Goal: Task Accomplishment & Management: Use online tool/utility

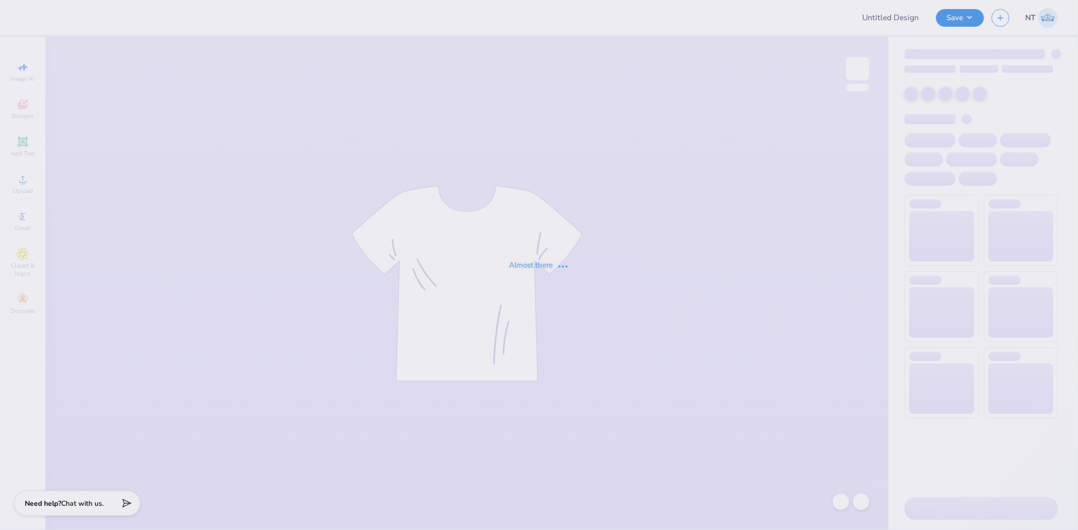
type input "Noble 2025 Holiday Gifts!"
type input "PSI Lab Tee"
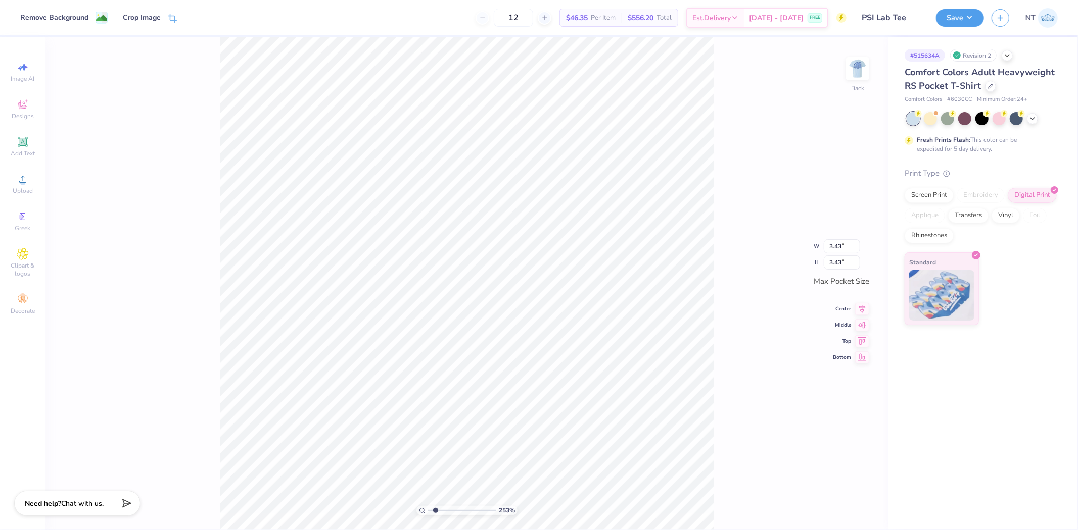
type input "1.44853929555282"
click at [839, 246] on input "3.43" at bounding box center [842, 246] width 36 height 14
type input "4"
type input "1.44853929555282"
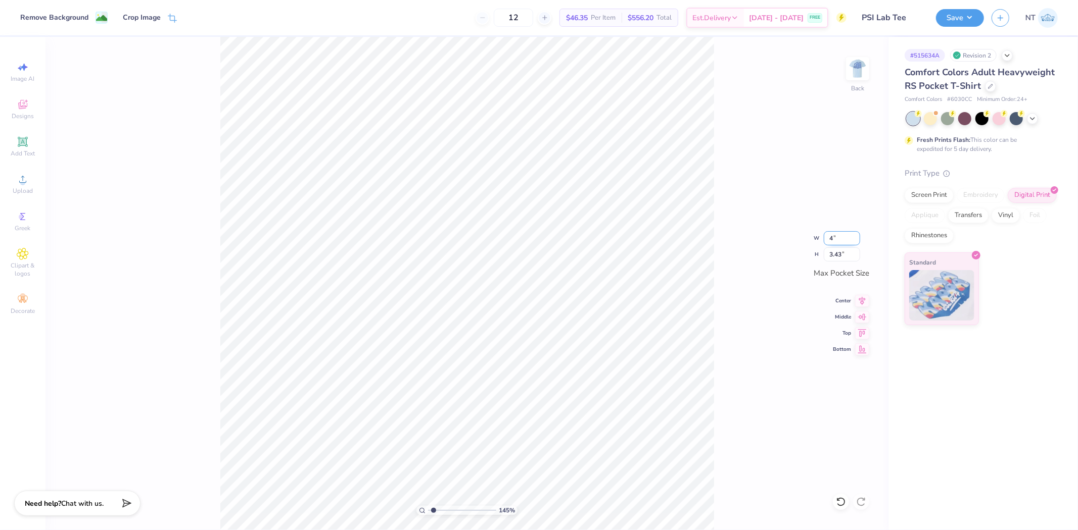
type input "3.50"
type input "1.44853929555282"
type input "3.50"
click at [910, 498] on div "12 $46.35 Per Item $556.20 Total Est. Delivery Sep 18 - 21 FREE Design Title PS…" at bounding box center [539, 265] width 1078 height 530
click at [871, 73] on div at bounding box center [857, 68] width 46 height 46
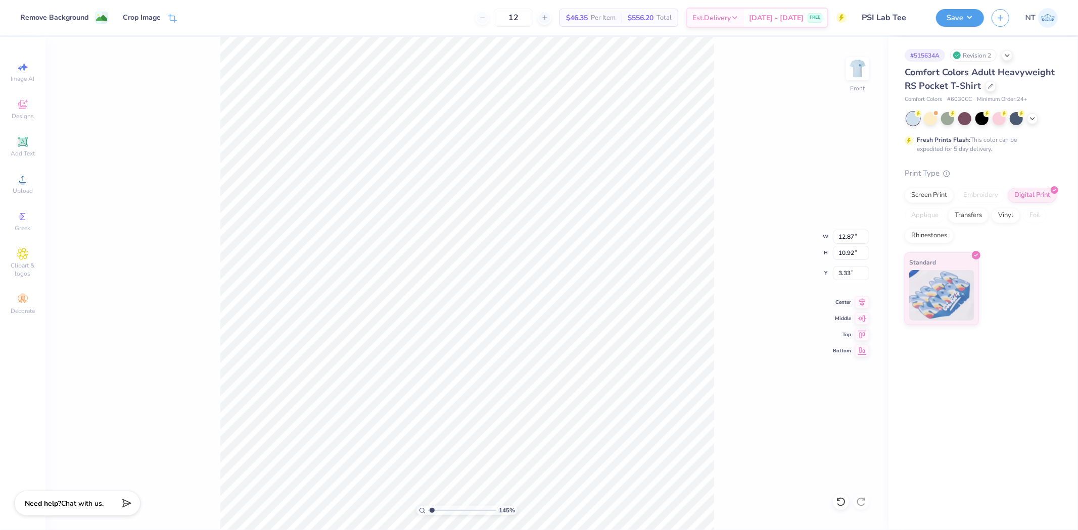
type input "1"
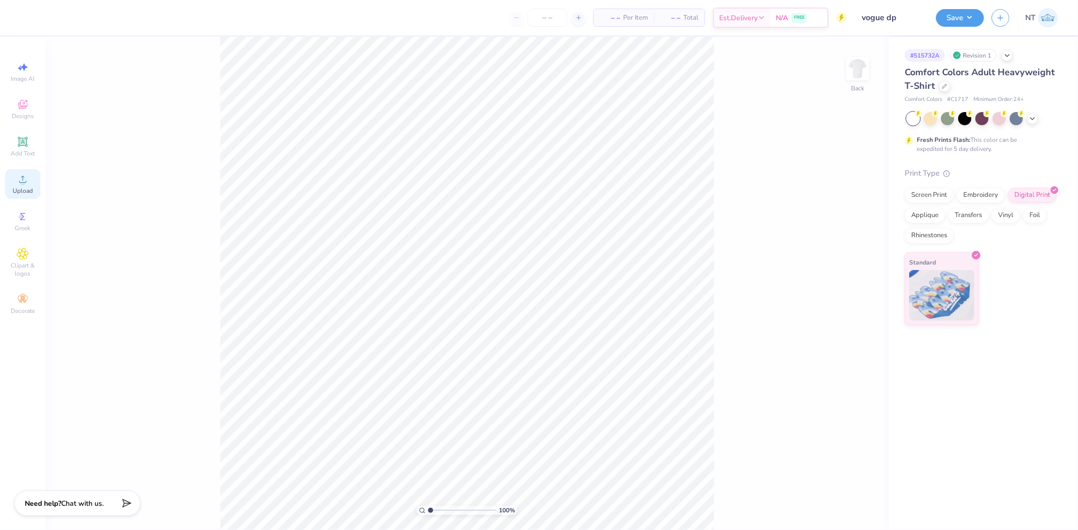
click at [17, 175] on icon at bounding box center [23, 179] width 12 height 12
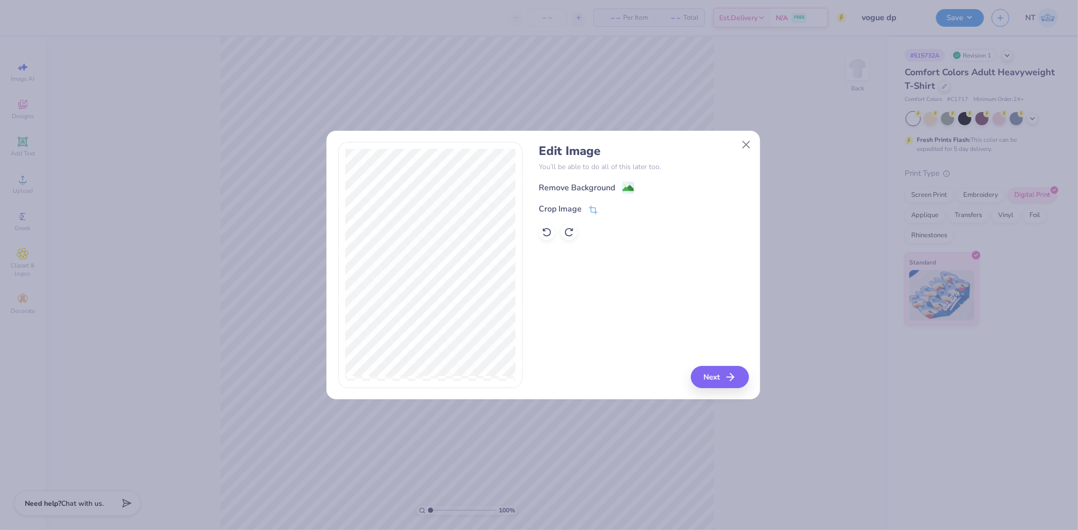
click at [730, 390] on div "Edit Image You’ll be able to do all of this later too. Remove Background Crop I…" at bounding box center [542, 271] width 433 height 258
click at [728, 374] on icon "button" at bounding box center [733, 377] width 12 height 12
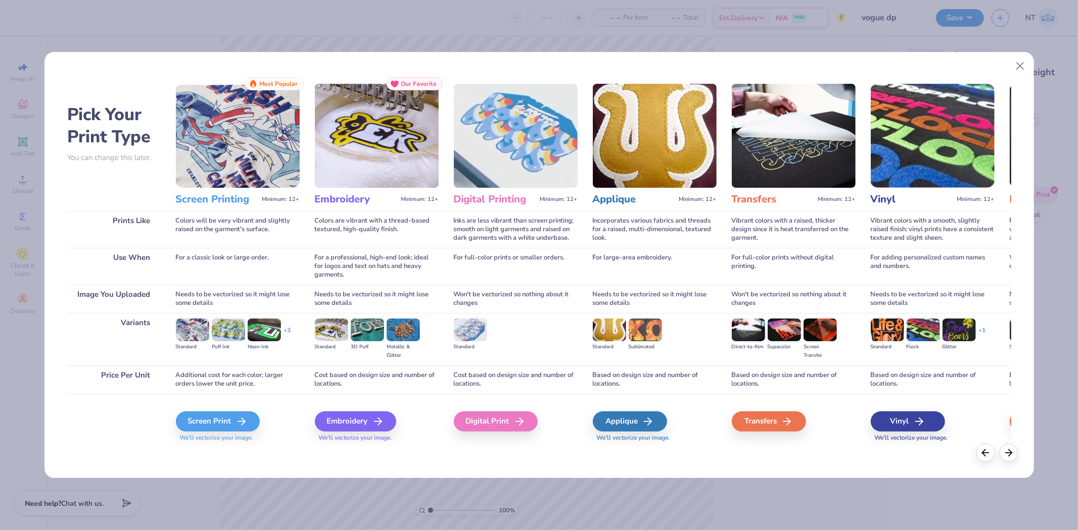
drag, startPoint x: 497, startPoint y: 416, endPoint x: 502, endPoint y: 414, distance: 5.4
click at [497, 416] on div "Digital Print" at bounding box center [496, 422] width 84 height 20
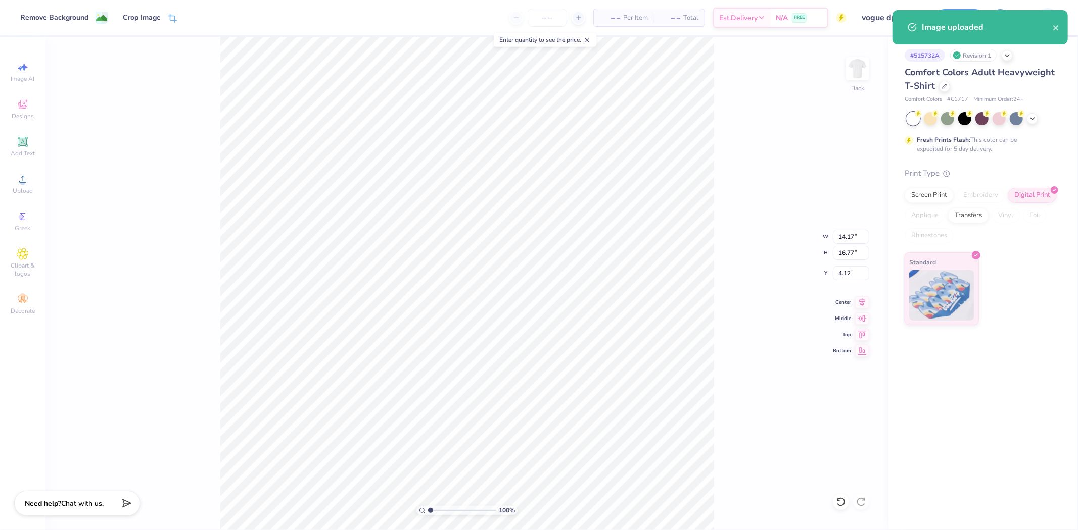
type input "8.90"
type input "10.53"
type input "10.35"
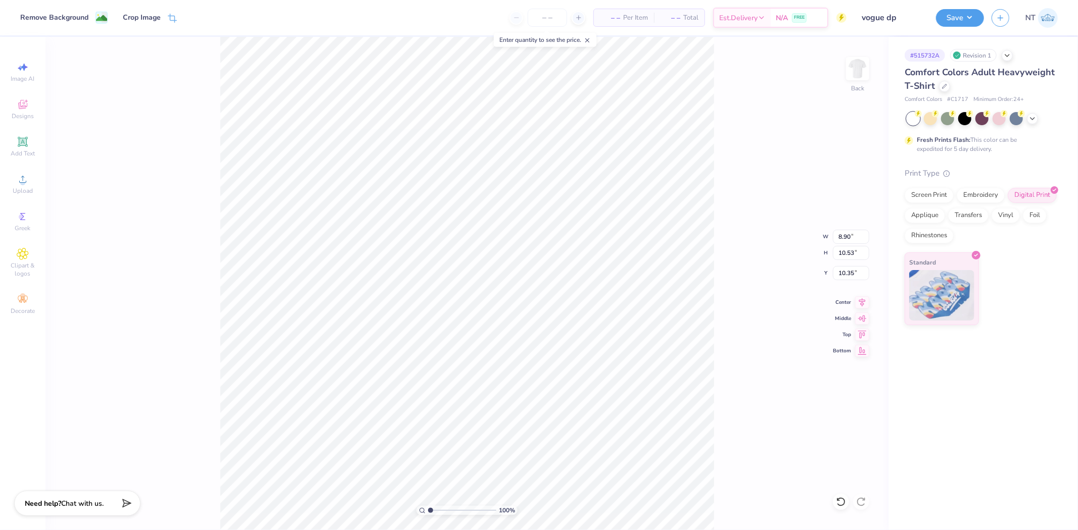
type input "4.54"
click at [34, 153] on span "Add Text" at bounding box center [23, 154] width 24 height 8
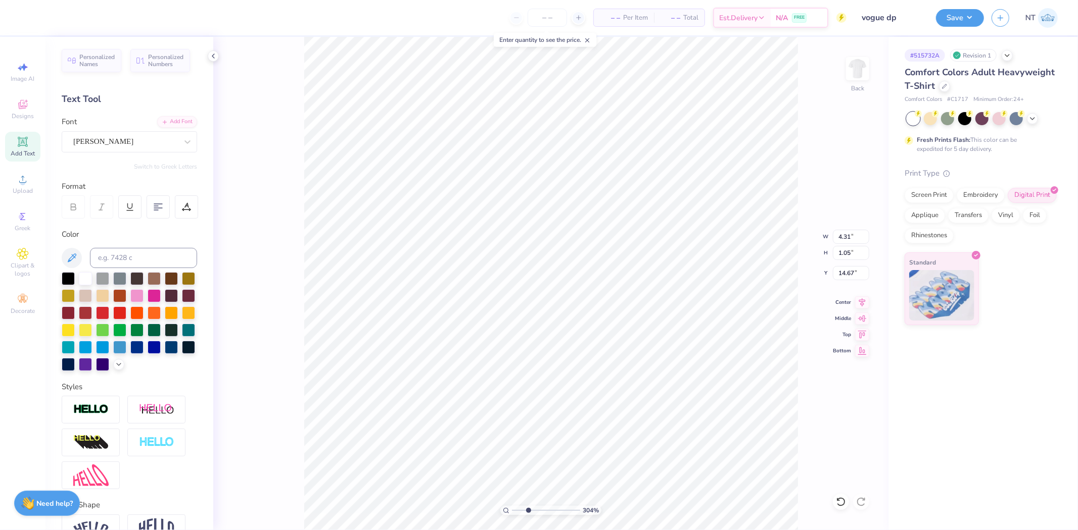
type input "3.03942088499281"
type input "14.73"
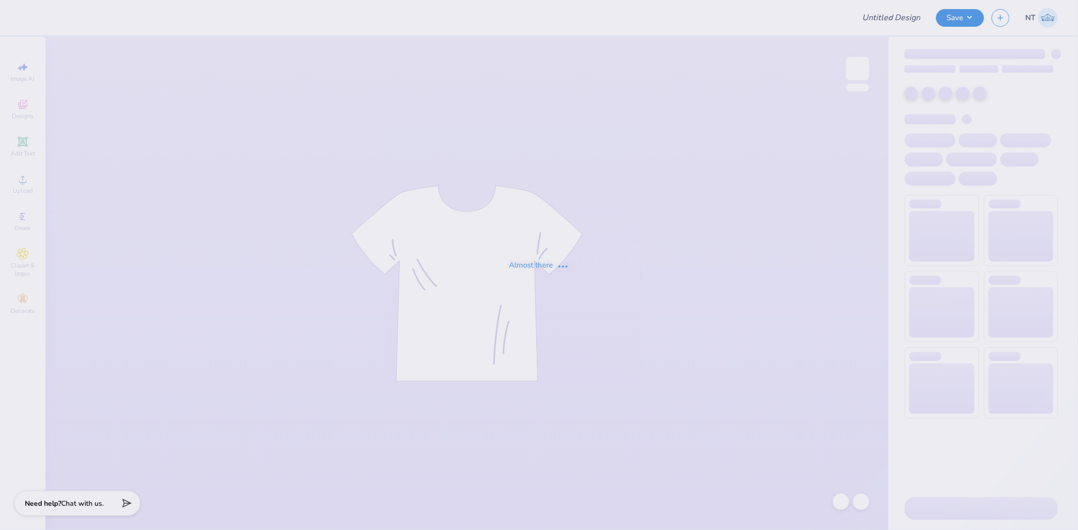
type input "vogue dp"
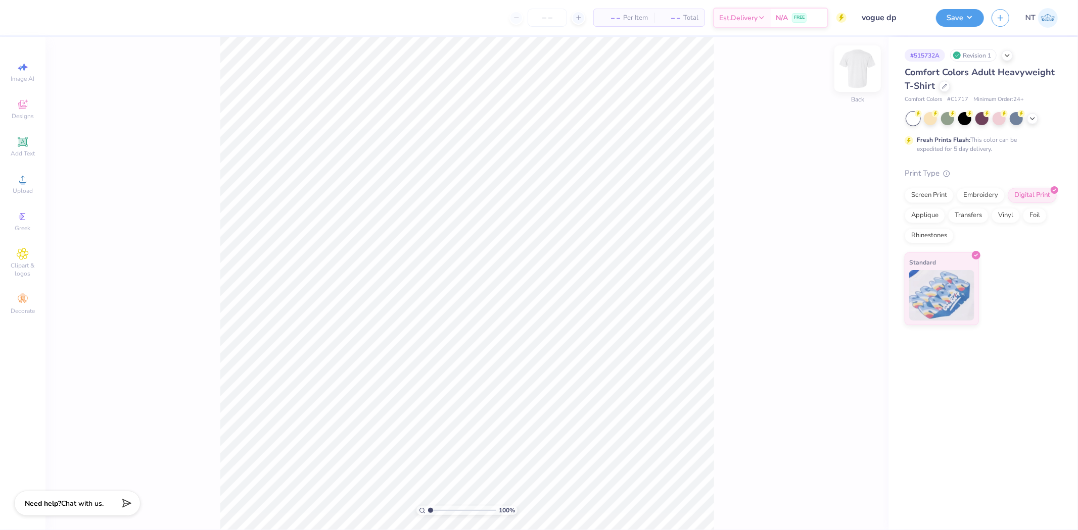
click at [865, 65] on img at bounding box center [857, 69] width 40 height 40
click at [9, 191] on div "Upload" at bounding box center [22, 184] width 35 height 30
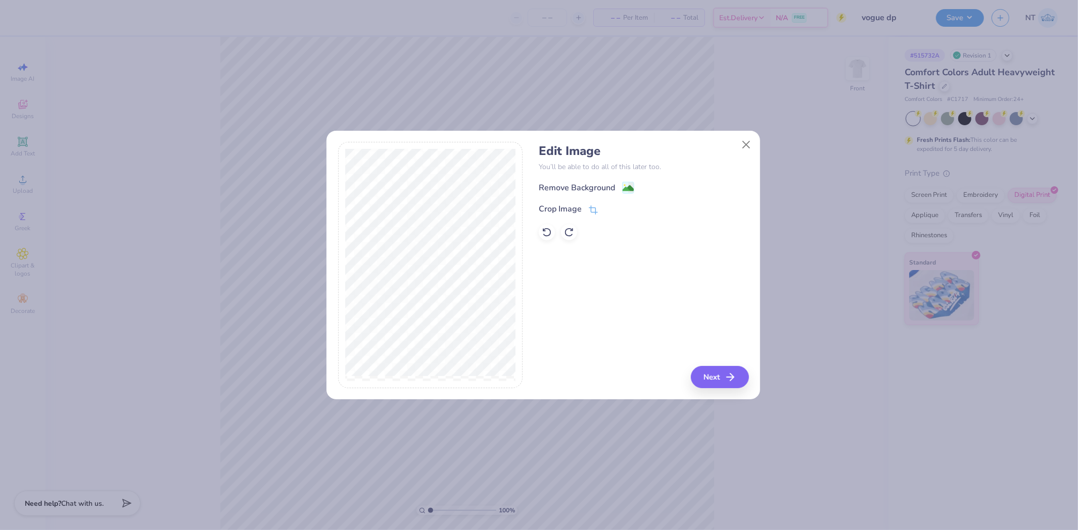
click at [720, 389] on div "Edit Image You’ll be able to do all of this later too. Remove Background Crop I…" at bounding box center [542, 271] width 433 height 258
click at [721, 380] on button "Next" at bounding box center [721, 377] width 58 height 22
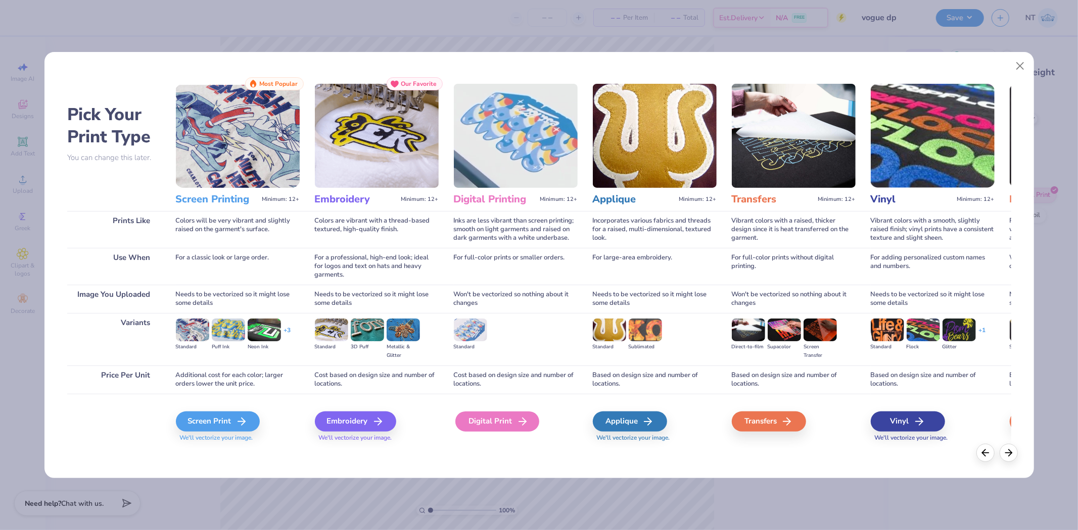
click at [491, 412] on div "Digital Print" at bounding box center [497, 422] width 84 height 20
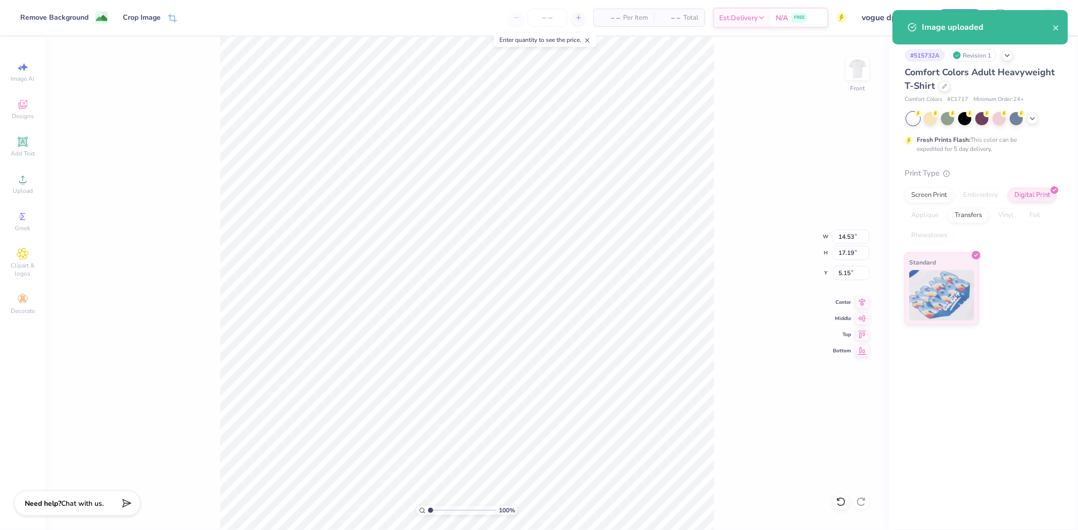
type input "8.81"
type input "10.42"
type input "11.92"
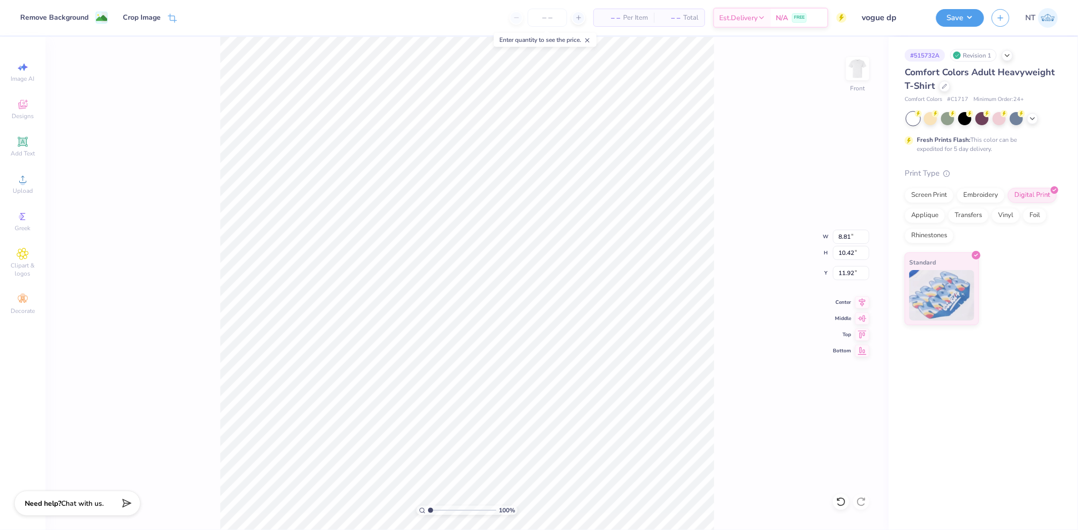
type input "4.75"
click at [836, 231] on input "8.81" at bounding box center [851, 237] width 36 height 14
type input "9.00"
type input "10.65"
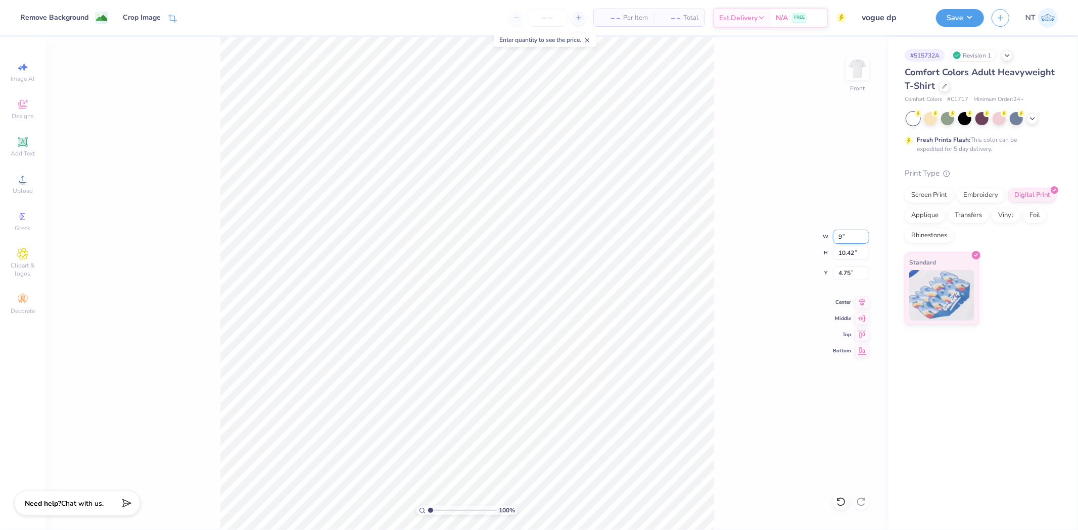
type input "4.63"
click at [32, 187] on span "Upload" at bounding box center [23, 191] width 20 height 8
click at [19, 147] on icon at bounding box center [23, 142] width 10 height 10
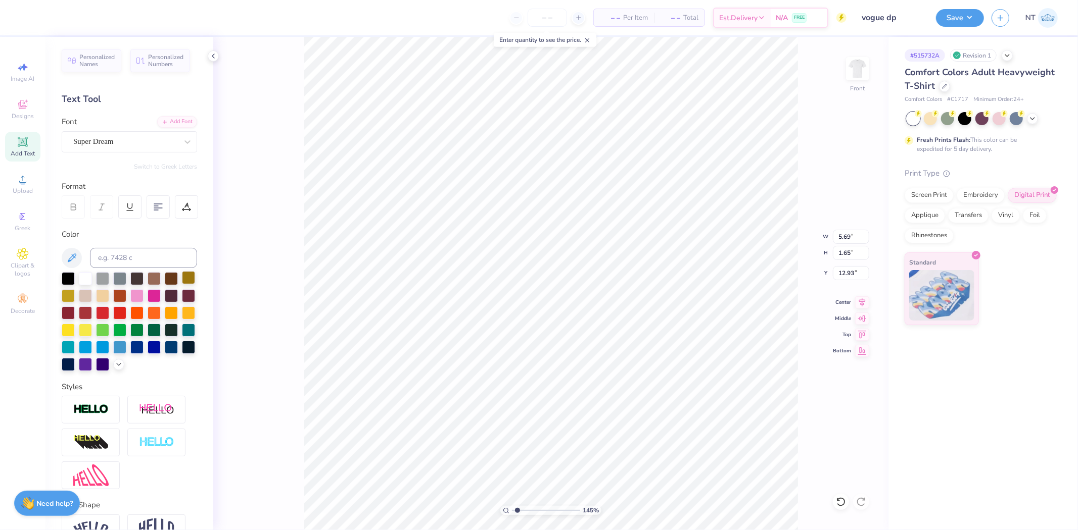
click at [182, 284] on div at bounding box center [188, 277] width 13 height 13
click at [66, 275] on div at bounding box center [68, 277] width 13 height 13
type input "1.44853929555282"
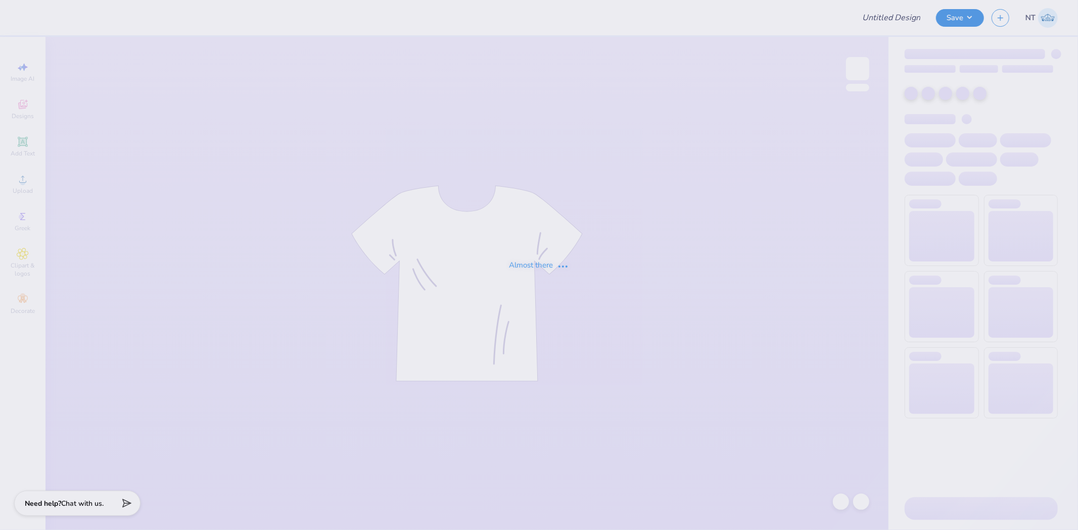
type input "vogue dp"
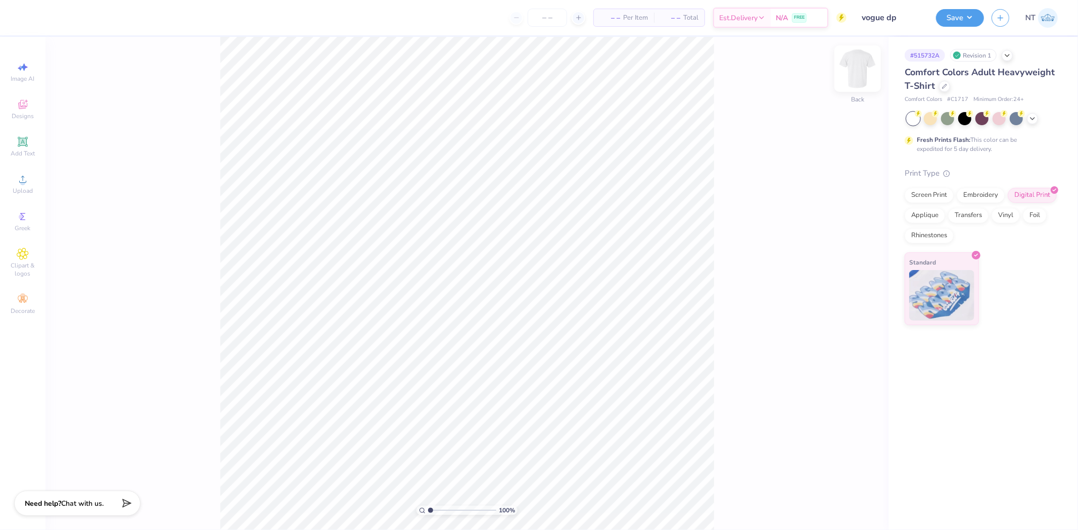
click at [859, 67] on img at bounding box center [857, 69] width 40 height 40
click at [28, 186] on div "Upload" at bounding box center [22, 184] width 35 height 30
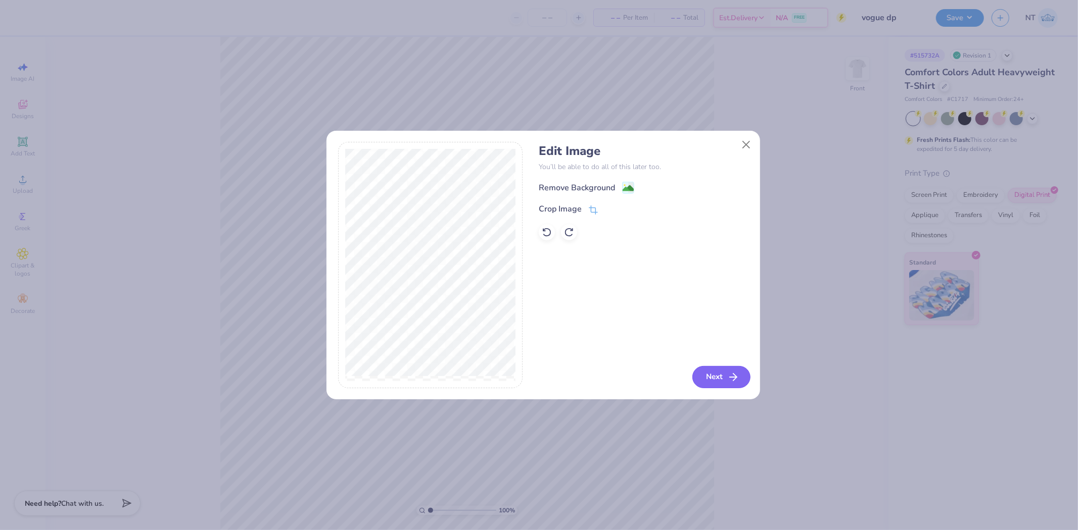
click at [727, 373] on icon "button" at bounding box center [733, 377] width 12 height 12
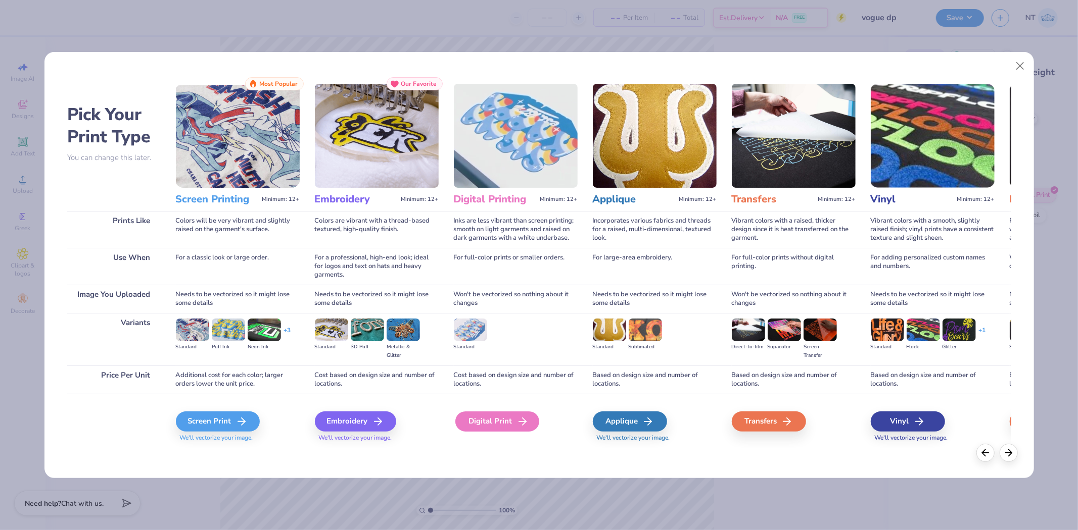
click at [497, 425] on div "Digital Print" at bounding box center [497, 422] width 84 height 20
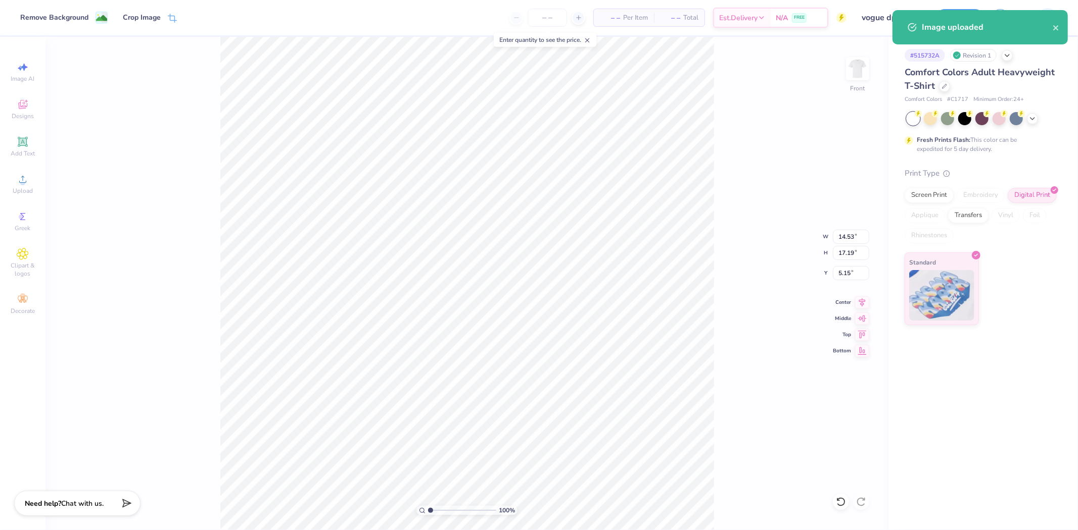
click at [576, 144] on p "You’ll be able to do all of this later too." at bounding box center [644, 141] width 210 height 11
click at [467, 93] on div "Edit Image You’ll be able to do all of this later too. Next" at bounding box center [539, 265] width 1078 height 530
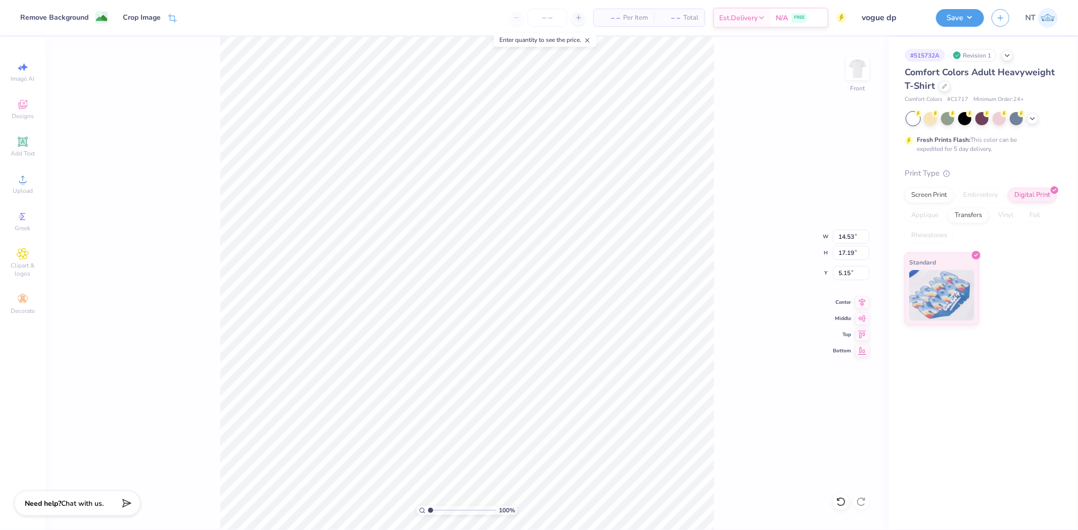
click at [568, 142] on p "You’ll be able to do all of this later too." at bounding box center [644, 141] width 210 height 11
click at [583, 143] on p "You’ll be able to do all of this later too." at bounding box center [644, 141] width 210 height 11
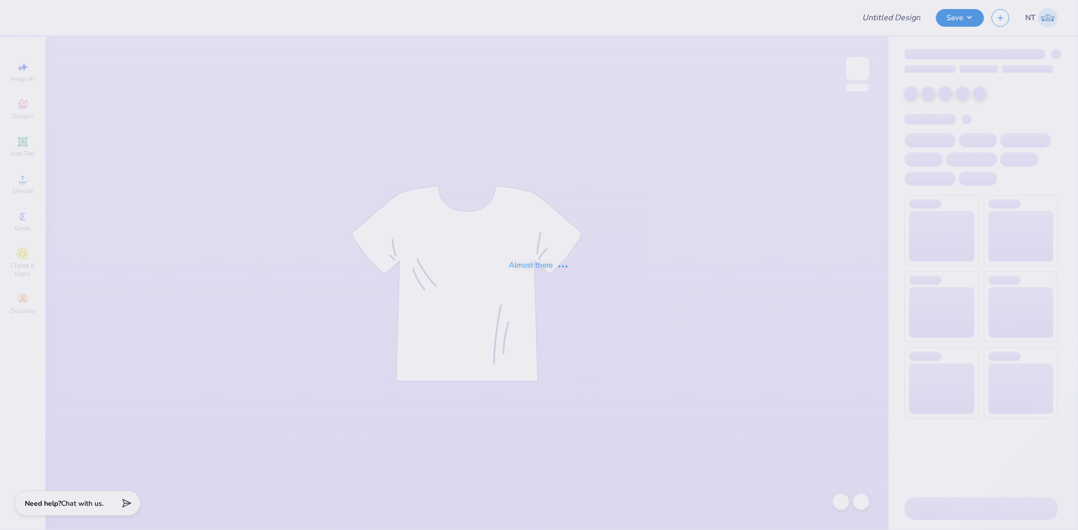
type input "vogue dp"
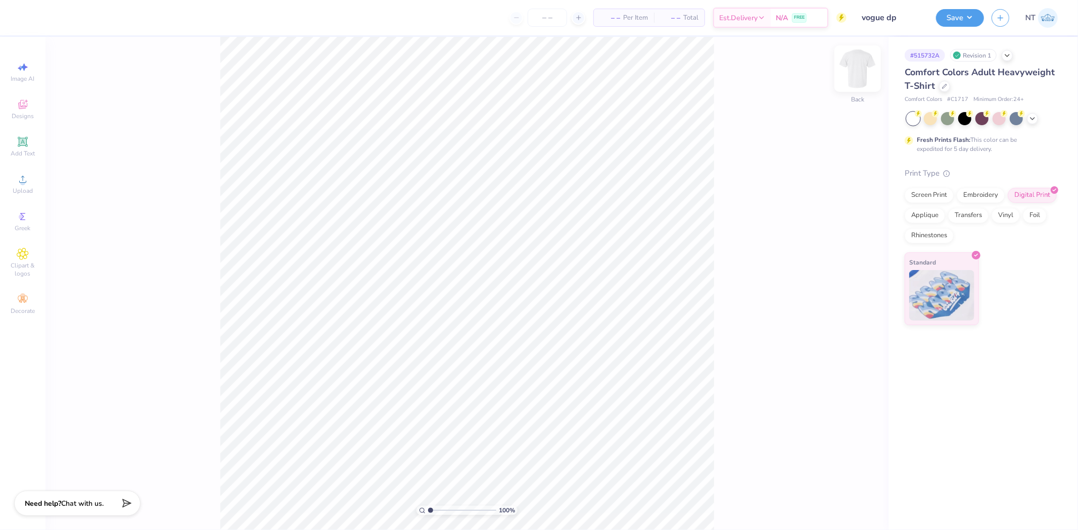
click at [861, 65] on img at bounding box center [857, 69] width 40 height 40
drag, startPoint x: 19, startPoint y: 189, endPoint x: 21, endPoint y: 148, distance: 41.5
click at [21, 148] on div "Image AI Designs Add Text Upload Greek Clipart & logos Decorate" at bounding box center [22, 188] width 35 height 262
click at [21, 142] on icon at bounding box center [23, 142] width 8 height 8
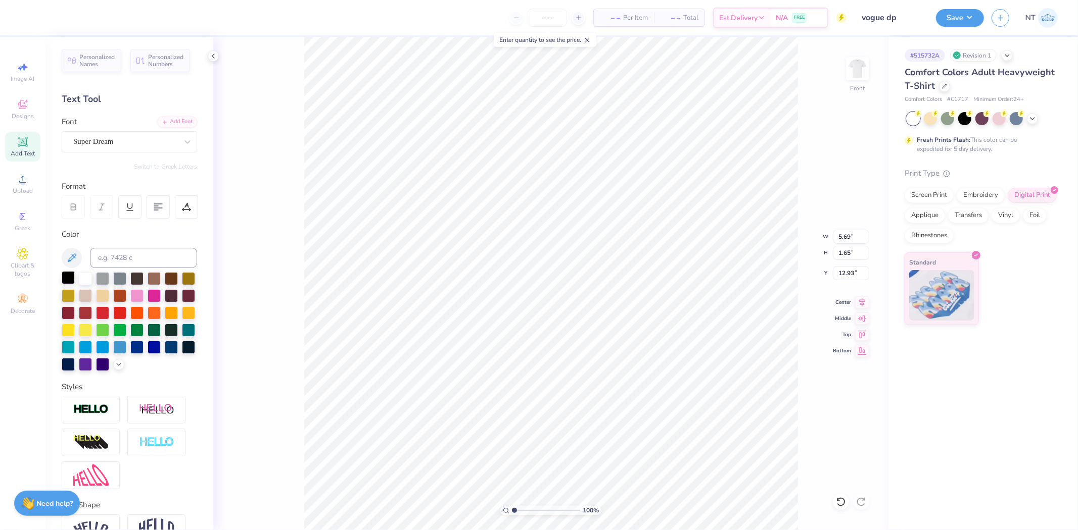
click at [68, 273] on div at bounding box center [68, 277] width 13 height 13
type textarea "Fall Date Party"
click at [162, 118] on icon at bounding box center [165, 121] width 6 height 6
type input "14.53"
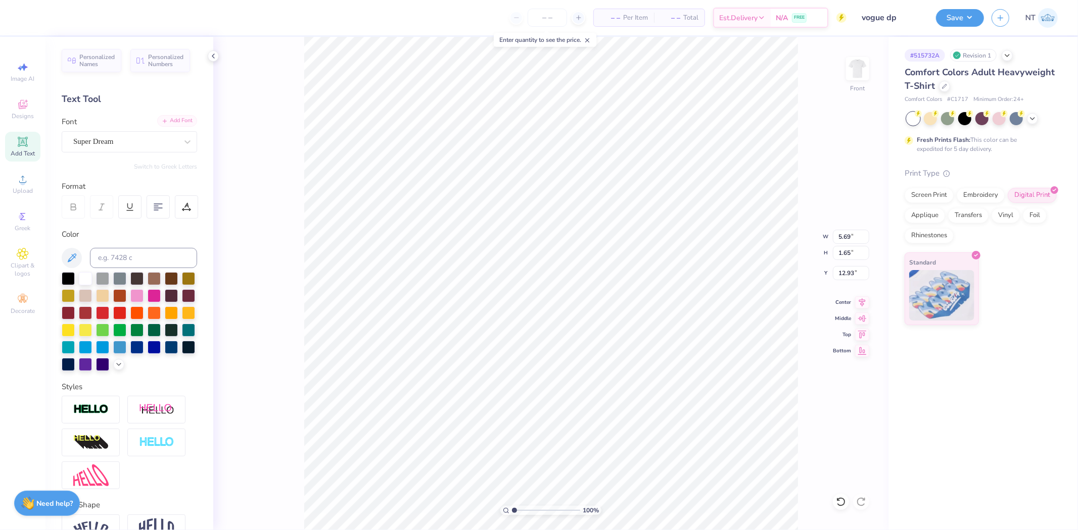
type input "1.81"
type input "12.85"
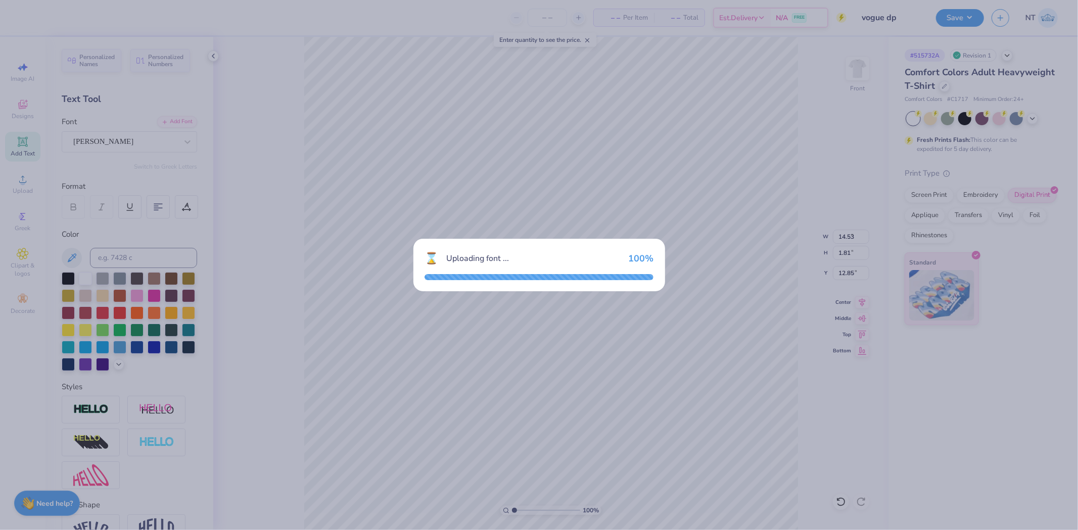
type input "9.55"
type input "2.33"
type input "12.58"
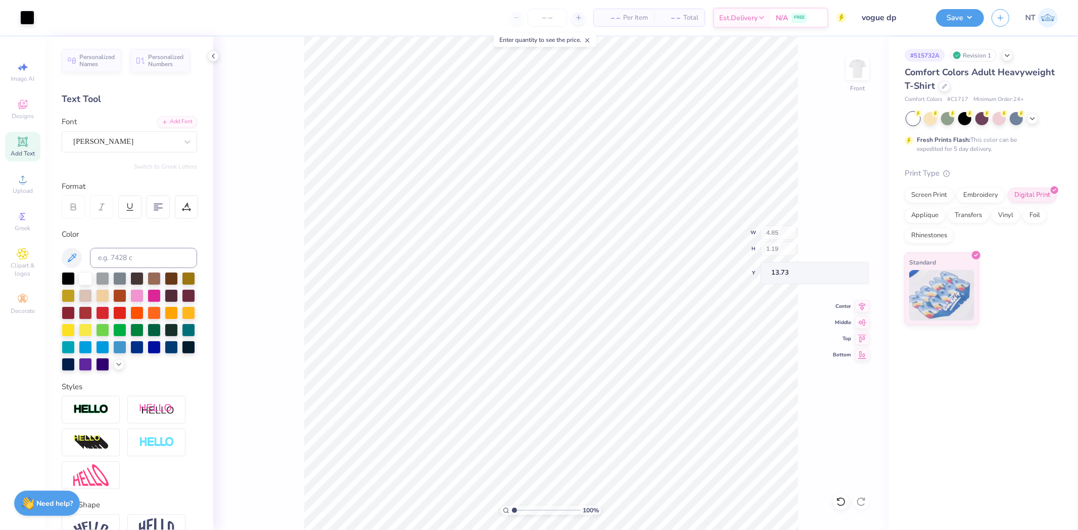
type input "4.85"
type input "1.19"
type input "13.73"
click at [527, 340] on li "Duplicate" at bounding box center [529, 340] width 79 height 20
type input "12.56"
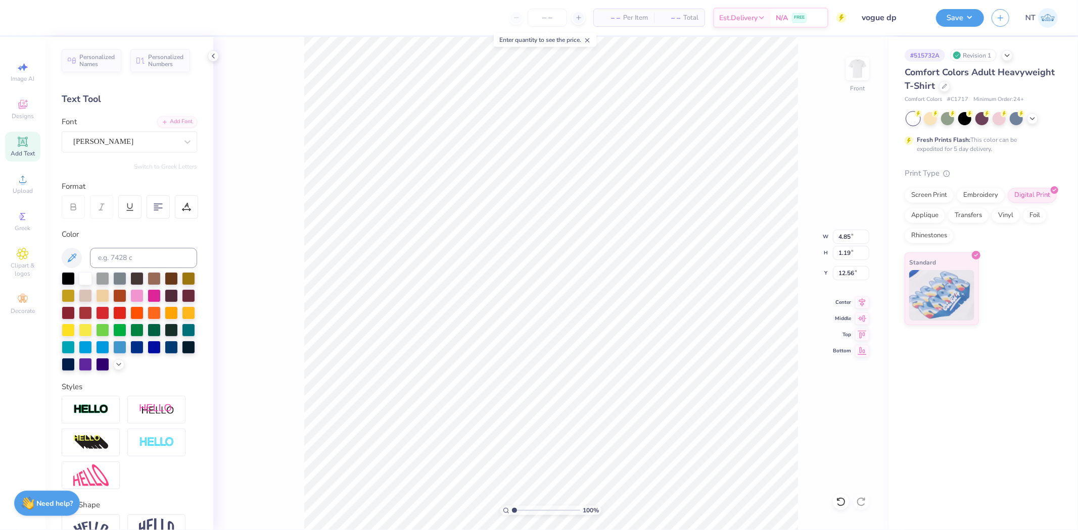
scroll to position [9, 4]
type textarea "Zeta Tau Alpha"
type input "5.24"
type input "1.11"
type input "12.60"
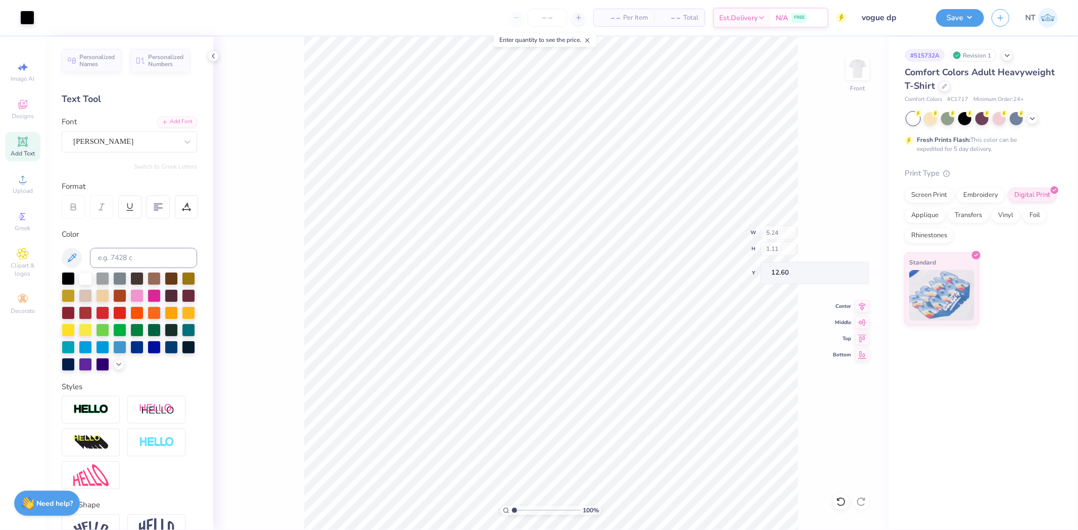
type input "9.51"
type input "2.02"
type input "11.69"
type input "3.00"
click at [32, 190] on span "Upload" at bounding box center [23, 191] width 20 height 8
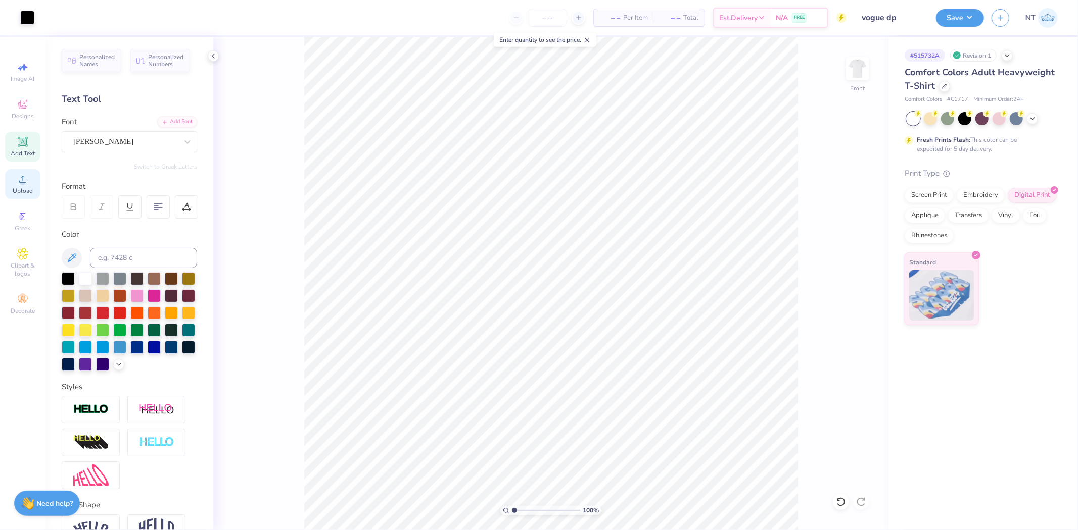
click at [26, 179] on icon at bounding box center [23, 179] width 12 height 12
click at [24, 148] on div "Add Text" at bounding box center [22, 147] width 35 height 30
click at [66, 272] on div at bounding box center [68, 277] width 13 height 13
click at [176, 124] on div "Add Font" at bounding box center [177, 121] width 40 height 12
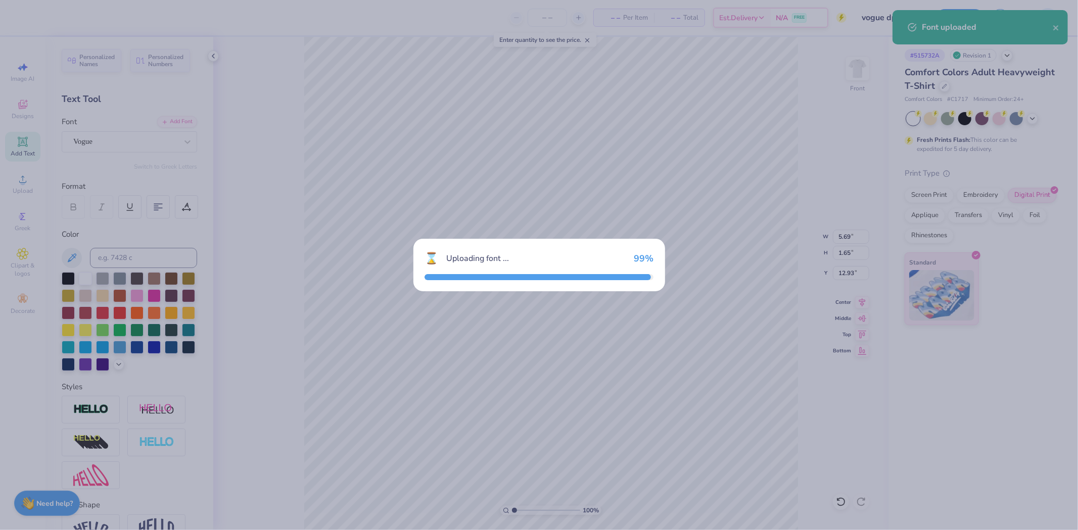
type input "5.04"
type input "1.57"
type input "12.97"
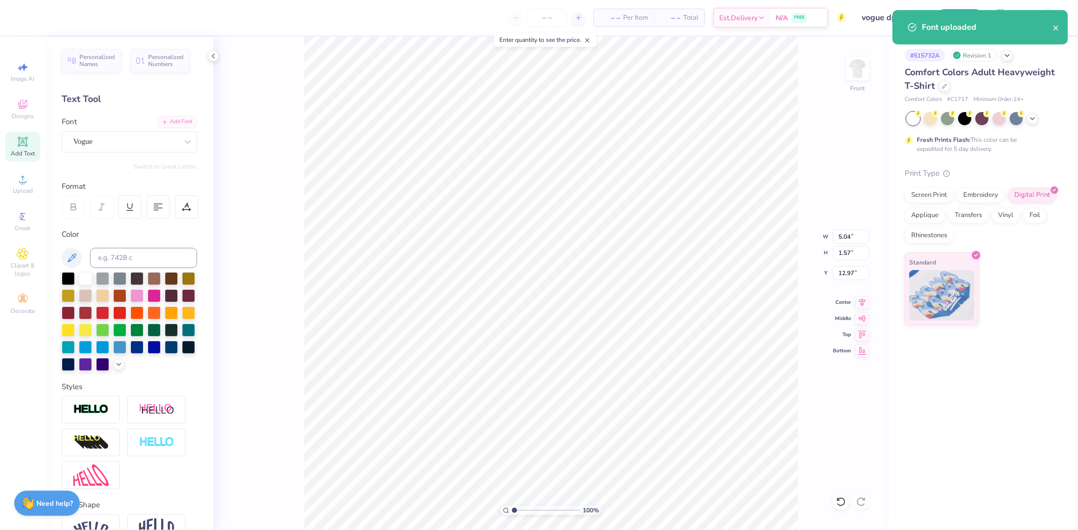
scroll to position [9, 1]
type textarea "VOGUE"
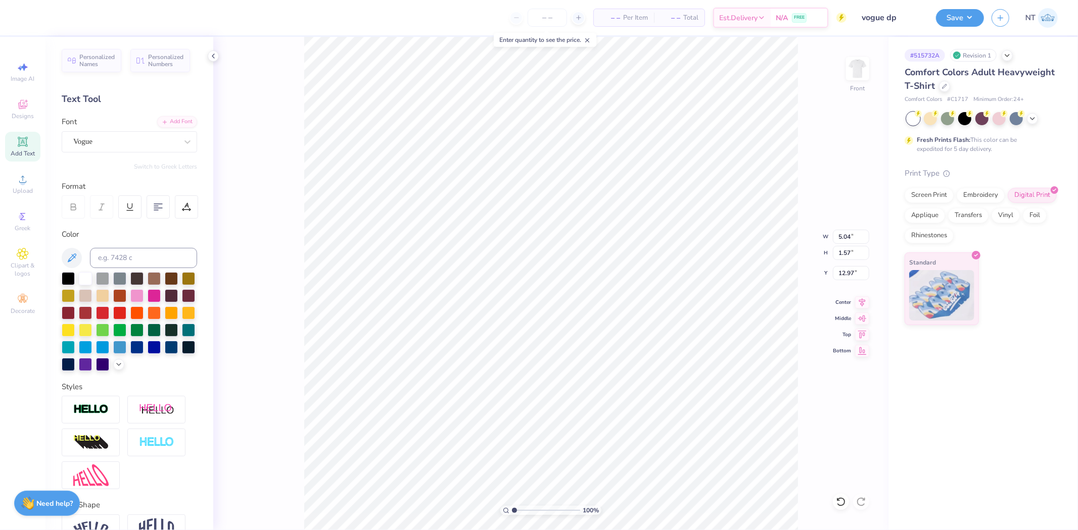
type input "6.78"
type input "1.66"
type input "7.36"
click at [840, 233] on input "6.78" at bounding box center [851, 237] width 36 height 14
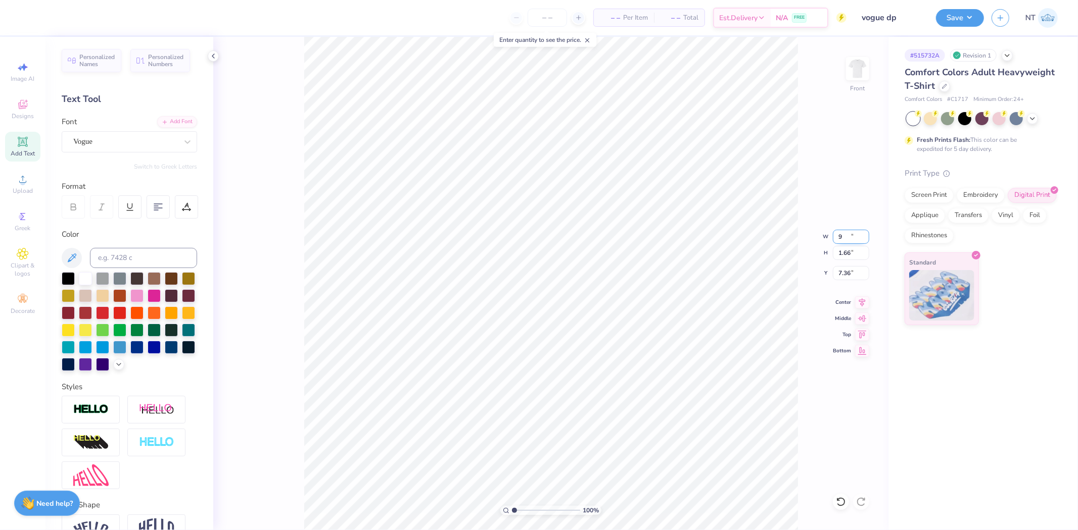
type input "9.00"
type input "2.20"
type input "7.09"
type input "5.19"
type input "7.45"
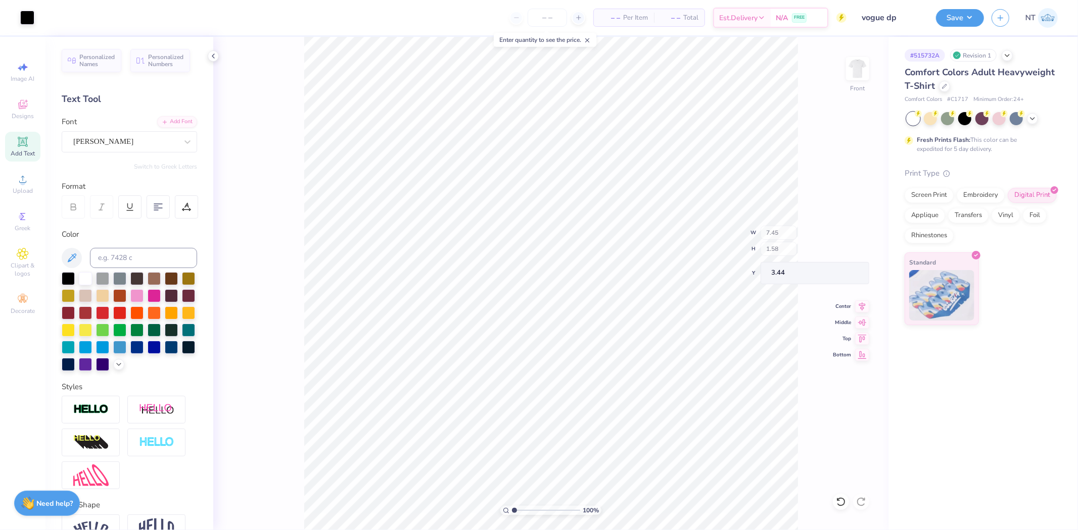
type input "1.58"
type input "3.44"
type input "1.74339349688841"
type input "3.50"
type input "1.74339349688841"
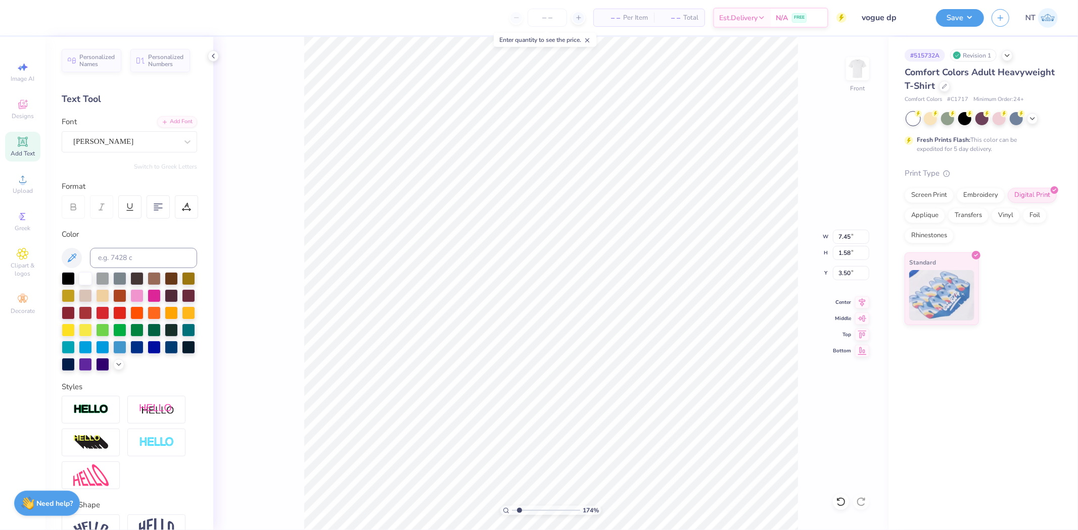
type input "6.64"
type input "1.41"
type input "3.67"
type input "1"
type input "15.88"
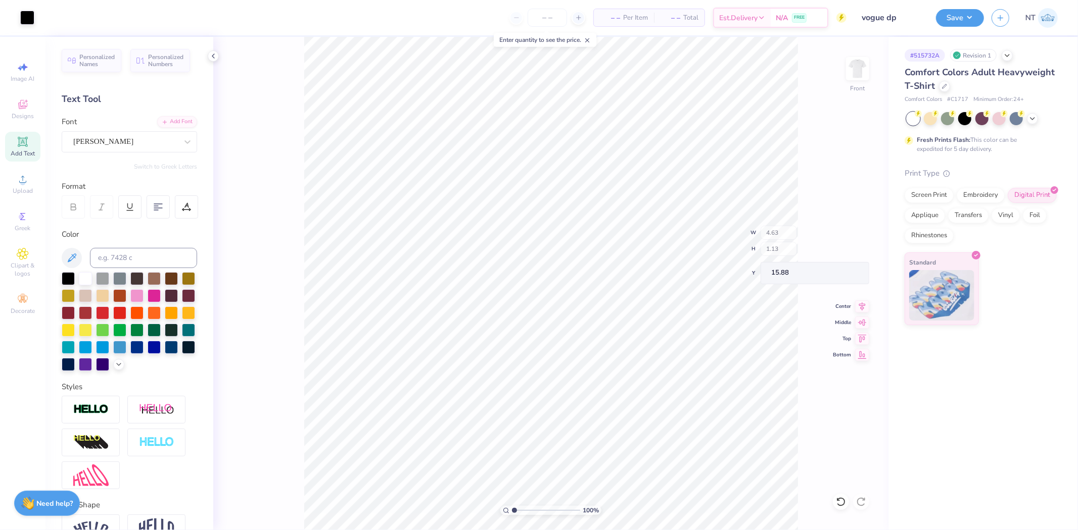
type input "4.63"
type input "1.13"
type input "15.93"
click at [28, 184] on icon at bounding box center [23, 179] width 12 height 12
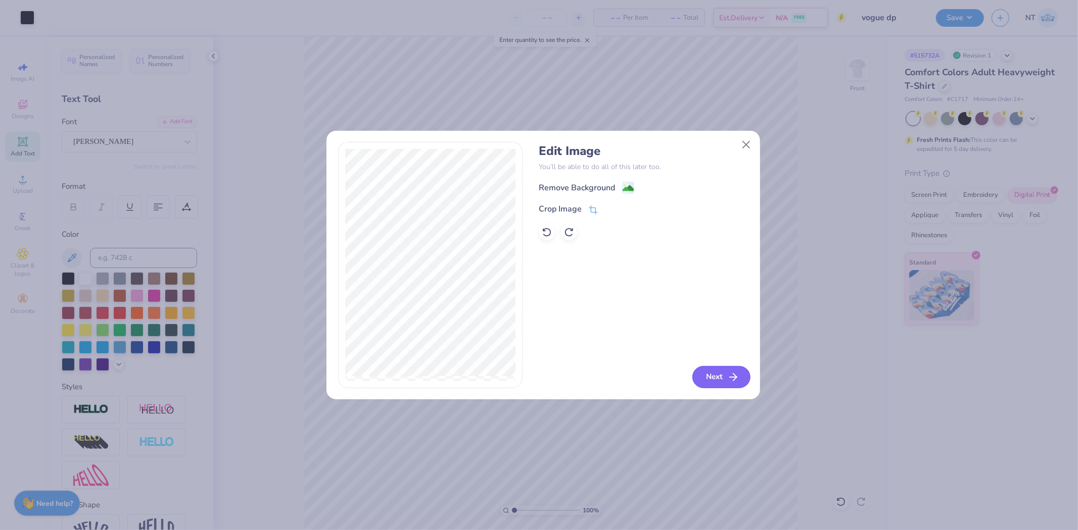
click at [727, 375] on icon "button" at bounding box center [733, 377] width 12 height 12
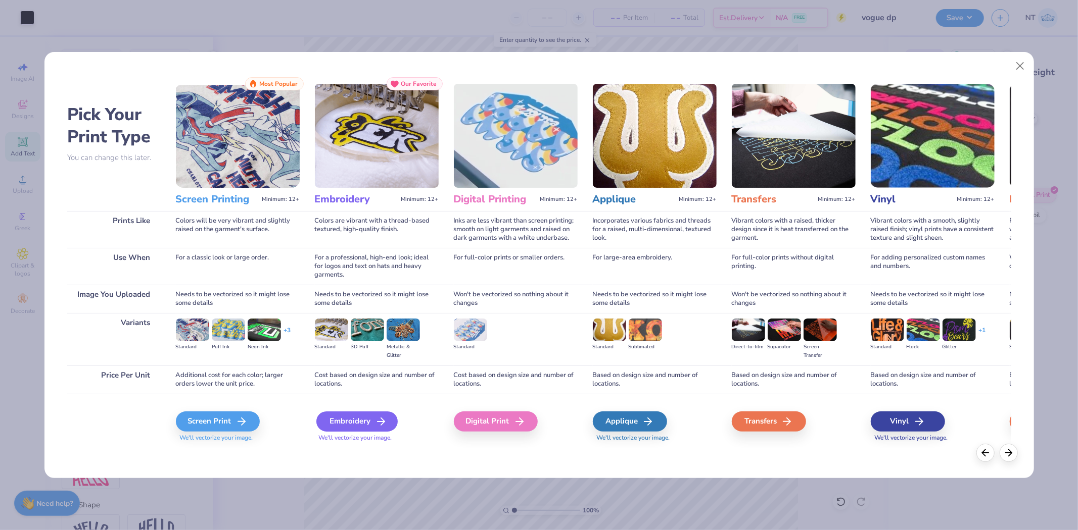
click at [359, 418] on div "Embroidery" at bounding box center [356, 422] width 81 height 20
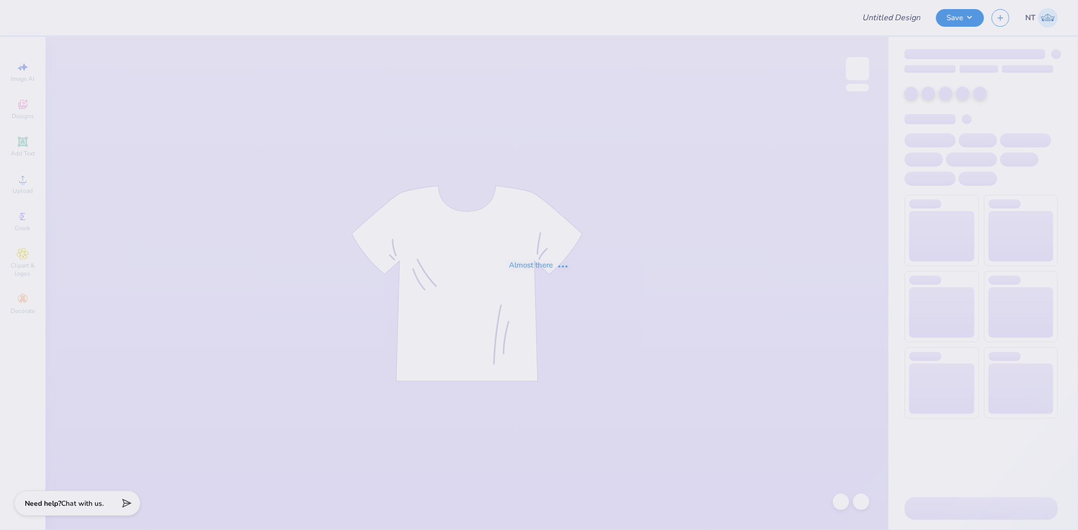
type input "vogue dp"
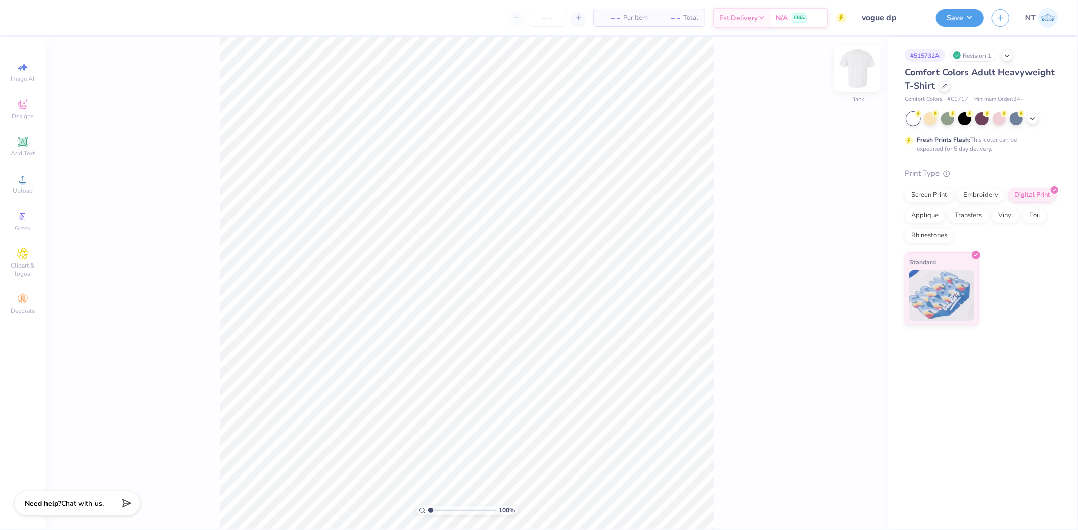
click at [865, 74] on img at bounding box center [857, 69] width 40 height 40
click at [26, 177] on icon at bounding box center [23, 179] width 12 height 12
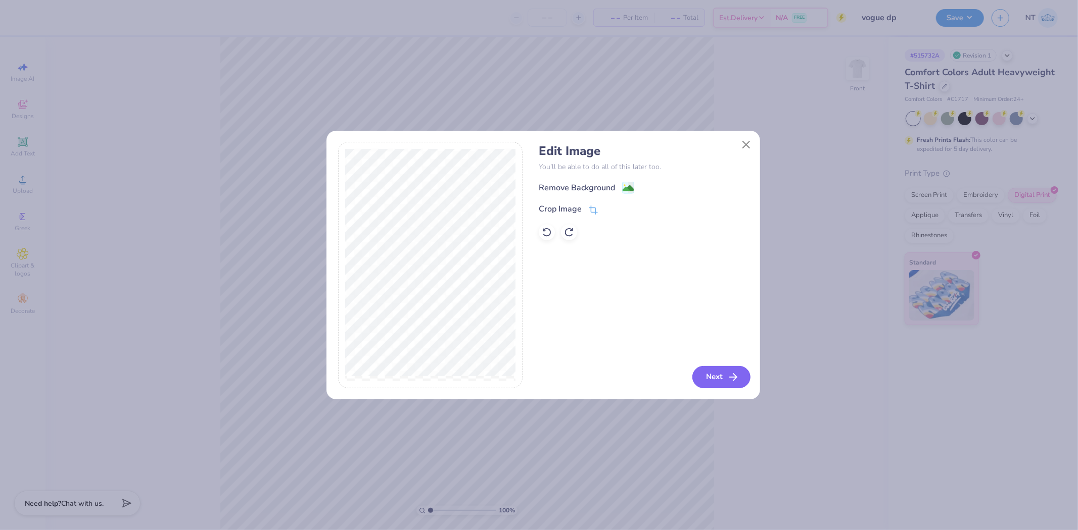
click at [744, 379] on button "Next" at bounding box center [721, 377] width 58 height 22
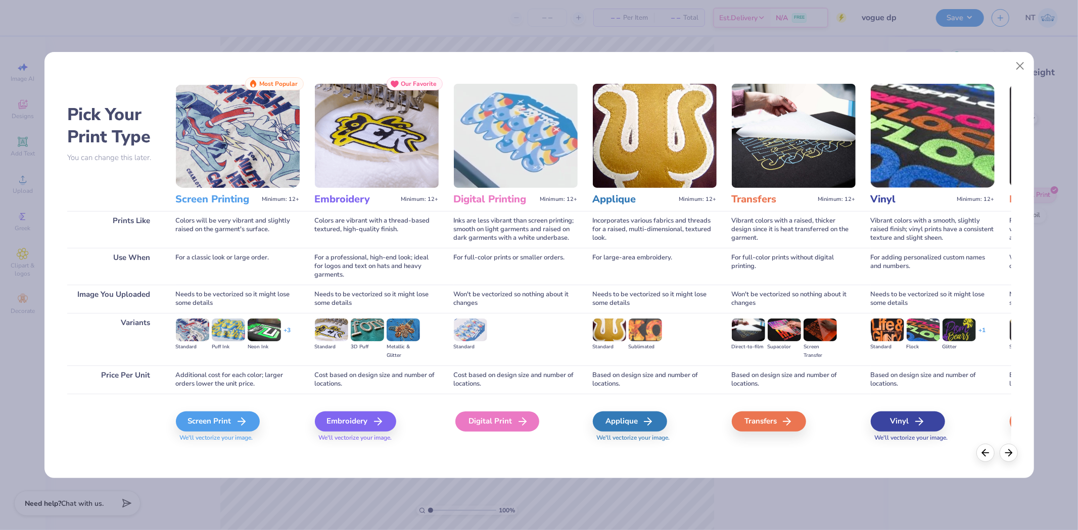
click at [511, 416] on div "Digital Print" at bounding box center [497, 422] width 84 height 20
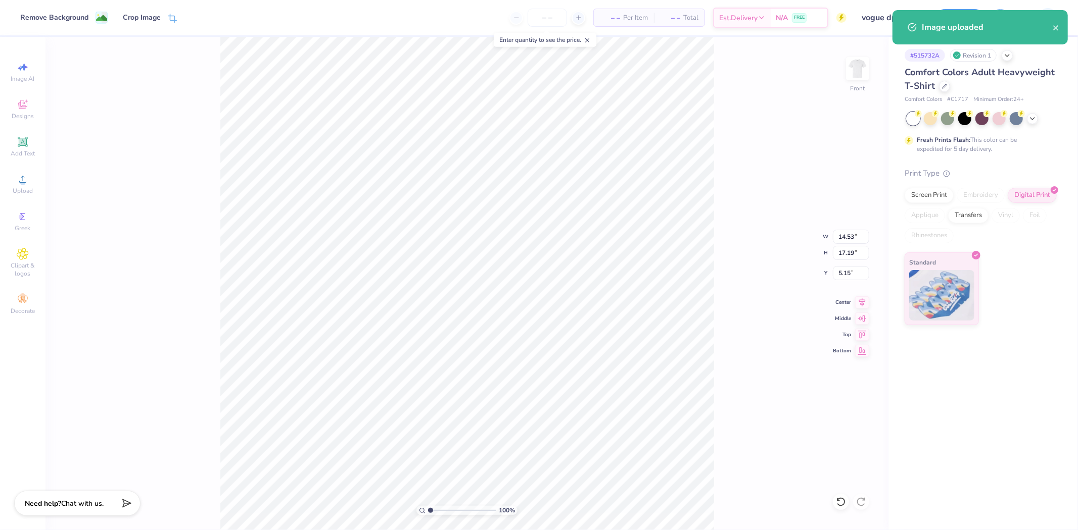
click at [840, 251] on div "Edit Image You’ll be able to do all of this later too. Next" at bounding box center [539, 265] width 1078 height 530
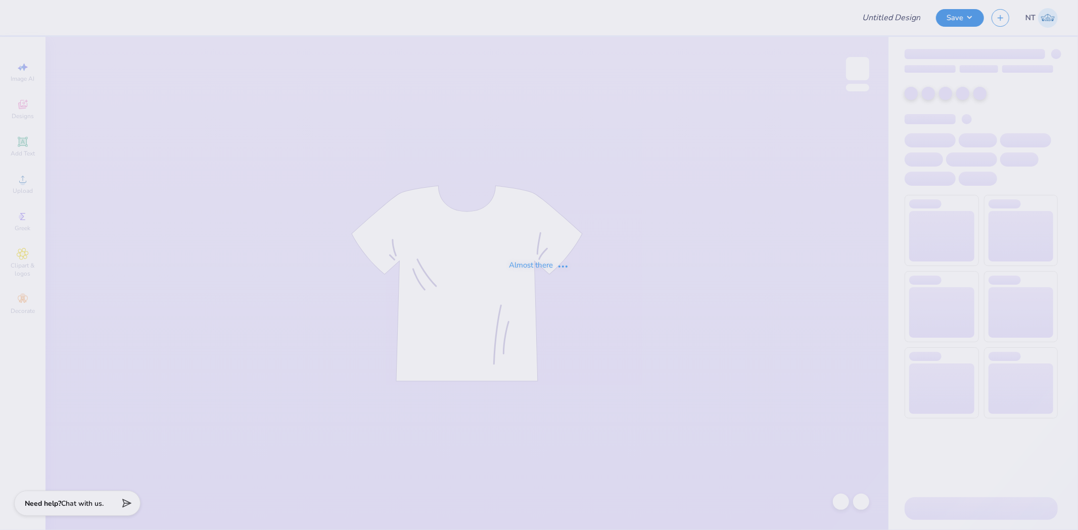
type input "vogue dp"
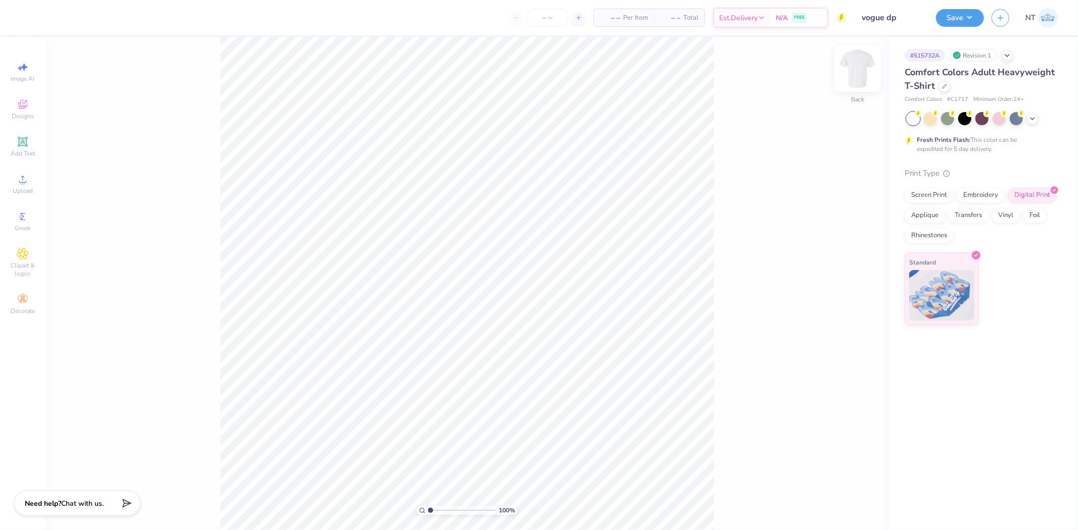
click at [873, 56] on img at bounding box center [857, 69] width 40 height 40
click at [38, 181] on div "Image AI Designs Add Text Upload Greek Clipart & logos Decorate" at bounding box center [22, 284] width 45 height 494
click at [37, 183] on div "Upload" at bounding box center [22, 184] width 35 height 30
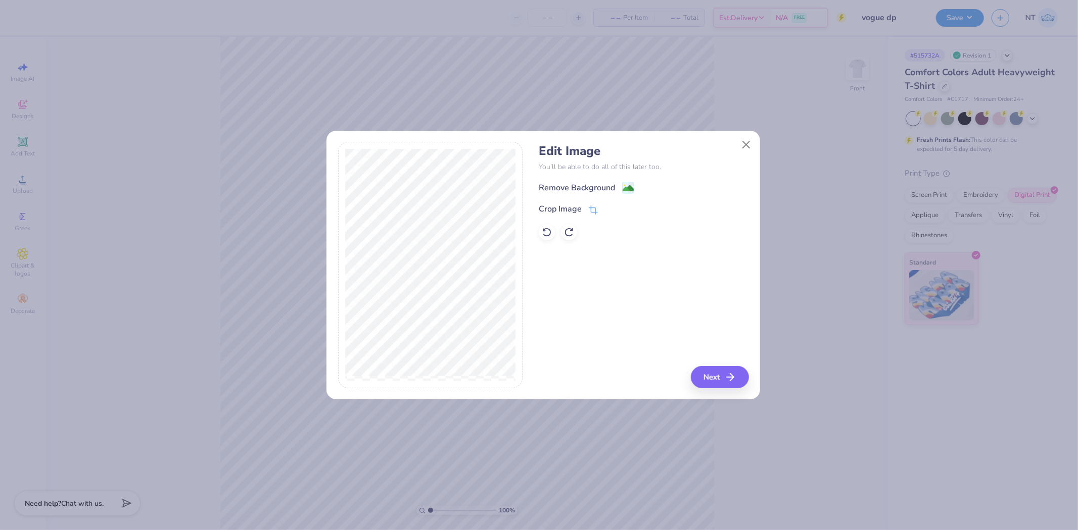
click at [713, 365] on div "Edit Image You’ll be able to do all of this later too. Remove Background Crop I…" at bounding box center [644, 265] width 210 height 247
click at [723, 384] on button "Next" at bounding box center [721, 377] width 58 height 22
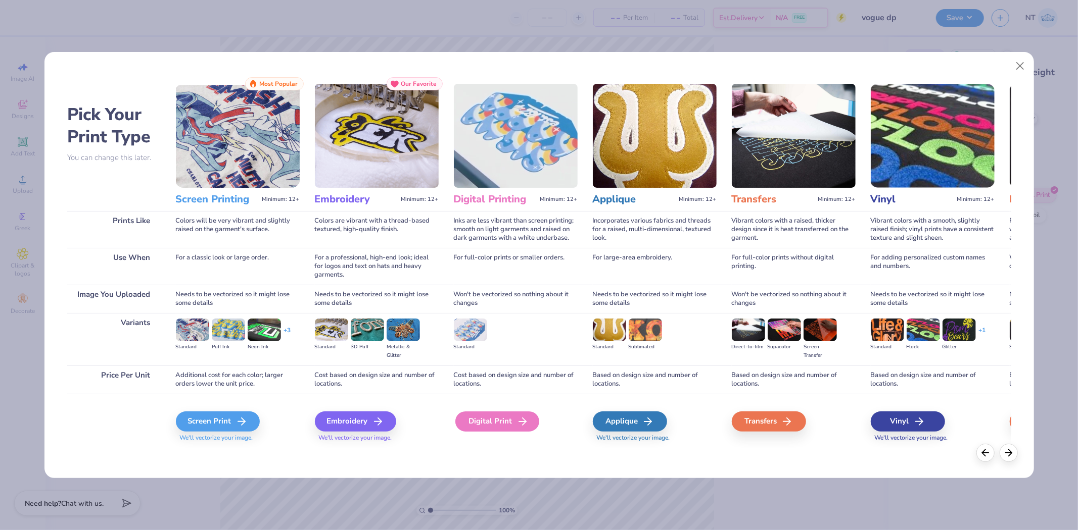
click at [490, 421] on div "Digital Print" at bounding box center [497, 422] width 84 height 20
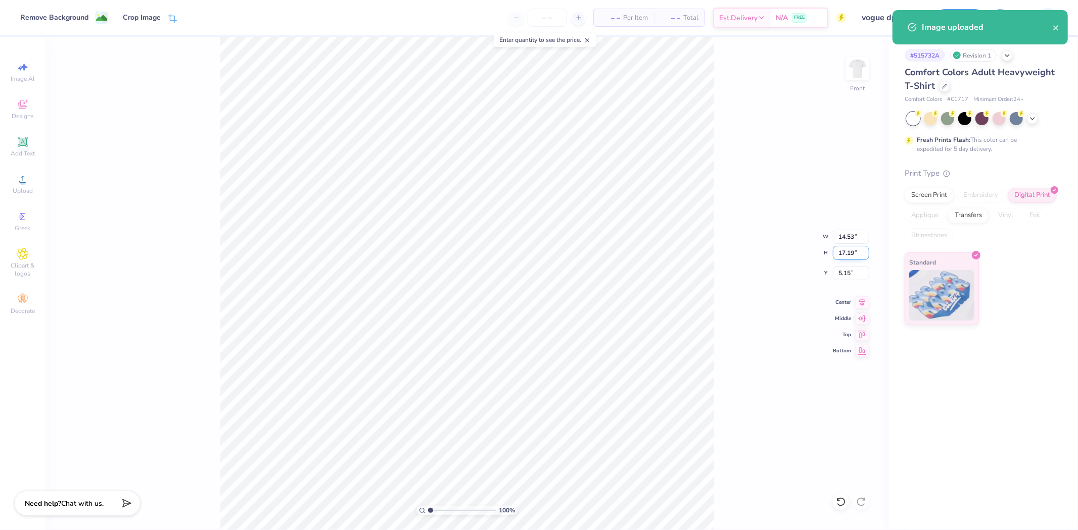
click at [834, 254] on input "17.19" at bounding box center [851, 253] width 36 height 14
type input "14"
type input "11.83"
type input "14.00"
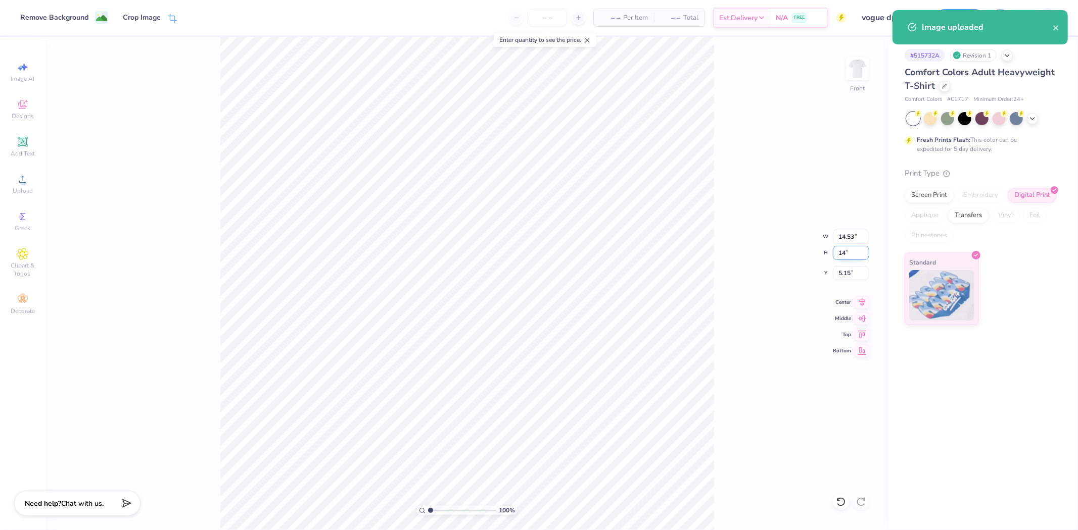
type input "6.75"
click at [851, 235] on input "11.83" at bounding box center [851, 237] width 36 height 14
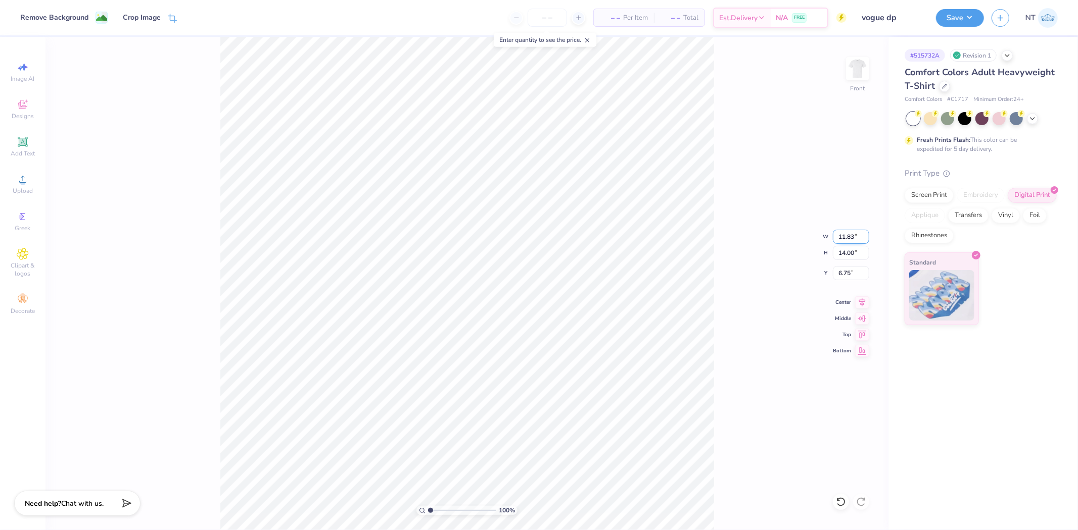
click at [851, 235] on input "11.83" at bounding box center [851, 237] width 36 height 14
type input "3.00"
type input "3.55"
type input "11.98"
click at [834, 236] on input "3.00" at bounding box center [851, 237] width 36 height 14
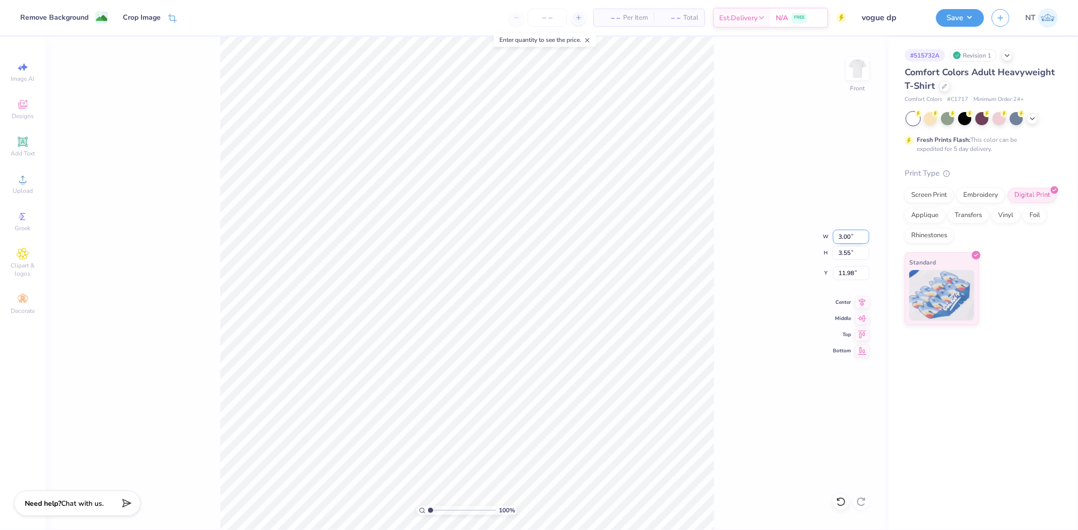
click at [834, 236] on input "3.00" at bounding box center [851, 237] width 36 height 14
type input "9.00"
type input "10.65"
type input "8.43"
click at [715, 320] on div "100 % Front W 9.00 9.00 " H 10.65 10.65 " Y 8.43 8.43 " Center Middle Top Bottom" at bounding box center [466, 284] width 843 height 494
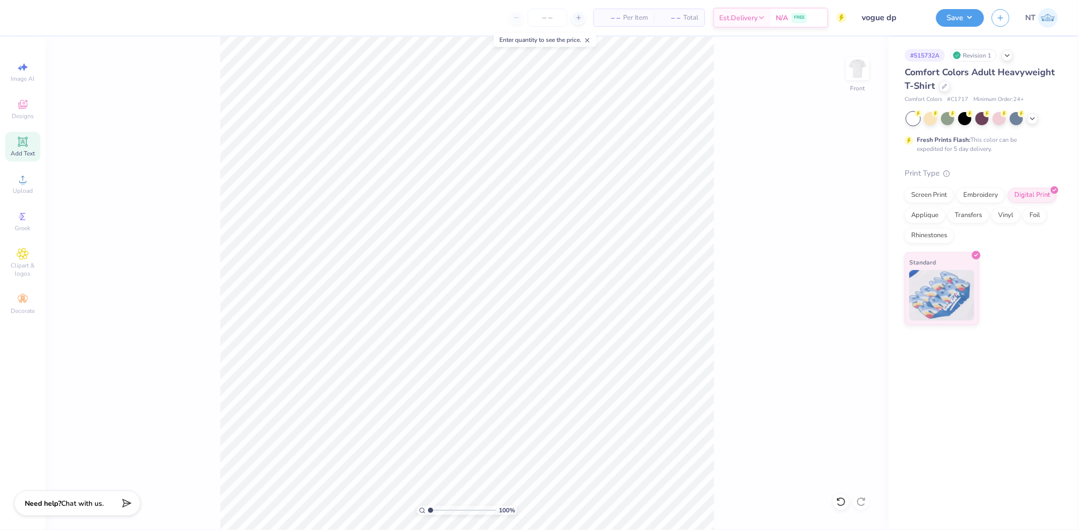
click at [29, 148] on div "Add Text" at bounding box center [22, 147] width 35 height 30
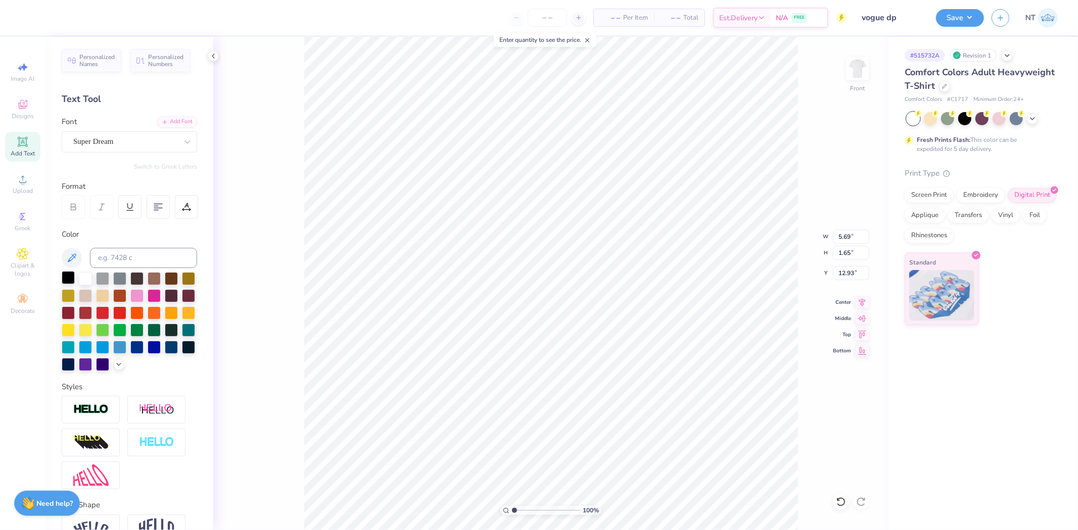
click at [67, 277] on div at bounding box center [68, 277] width 13 height 13
type input "6.39"
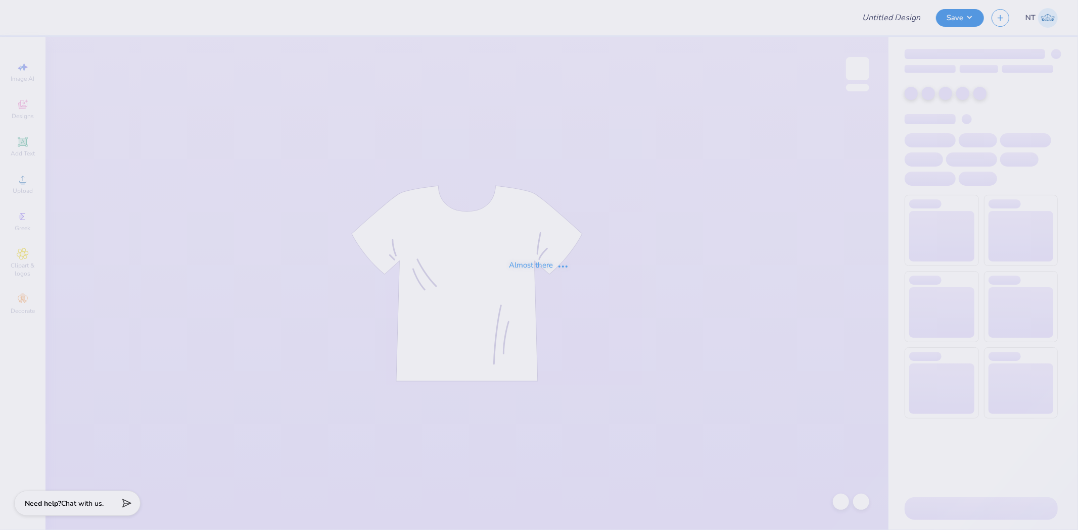
type input "PSI Lab Tee"
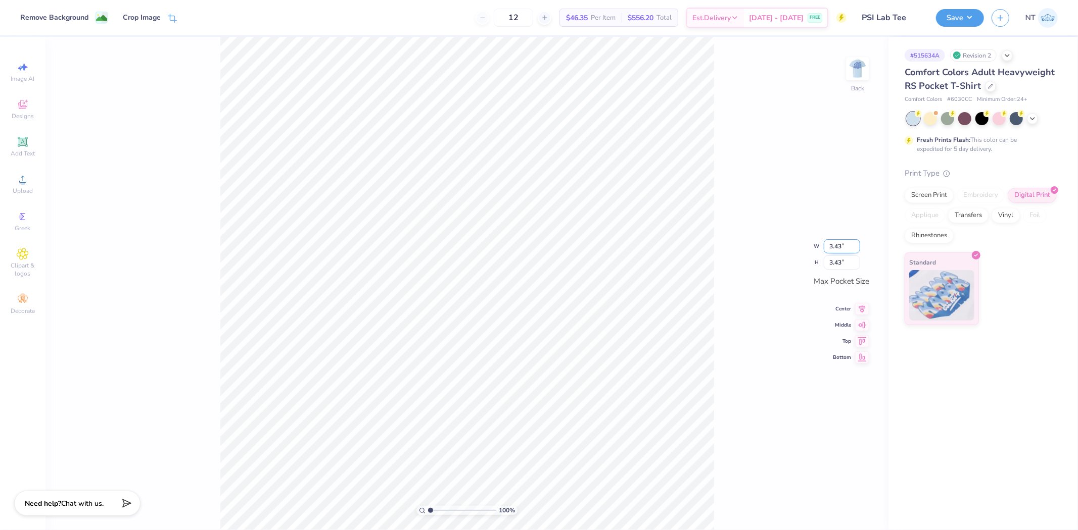
click at [844, 243] on input "3.43" at bounding box center [842, 246] width 36 height 14
type input "3.50"
click at [873, 64] on div "100 % Back W 3.50 3.50 " H 3.50 3.50 " Max Pocket Size Center Middle Top Bottom" at bounding box center [466, 284] width 843 height 494
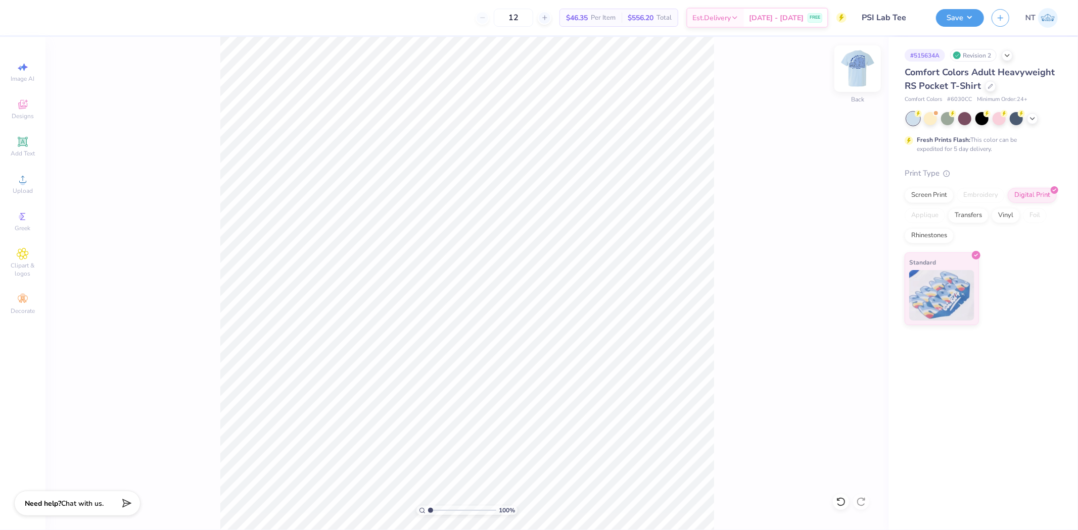
click at [860, 67] on img at bounding box center [857, 69] width 40 height 40
click at [19, 187] on span "Upload" at bounding box center [23, 191] width 20 height 8
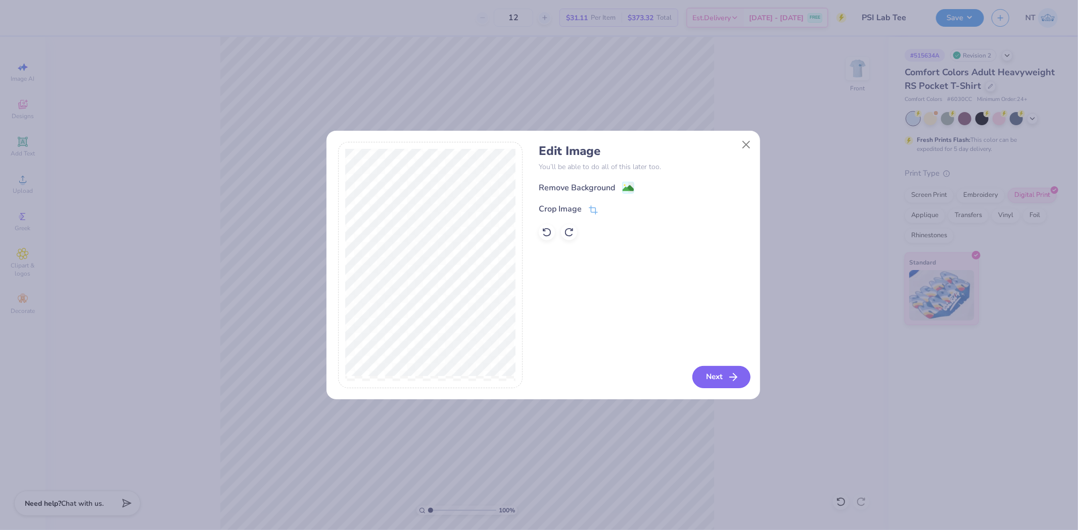
click at [715, 383] on button "Next" at bounding box center [721, 377] width 58 height 22
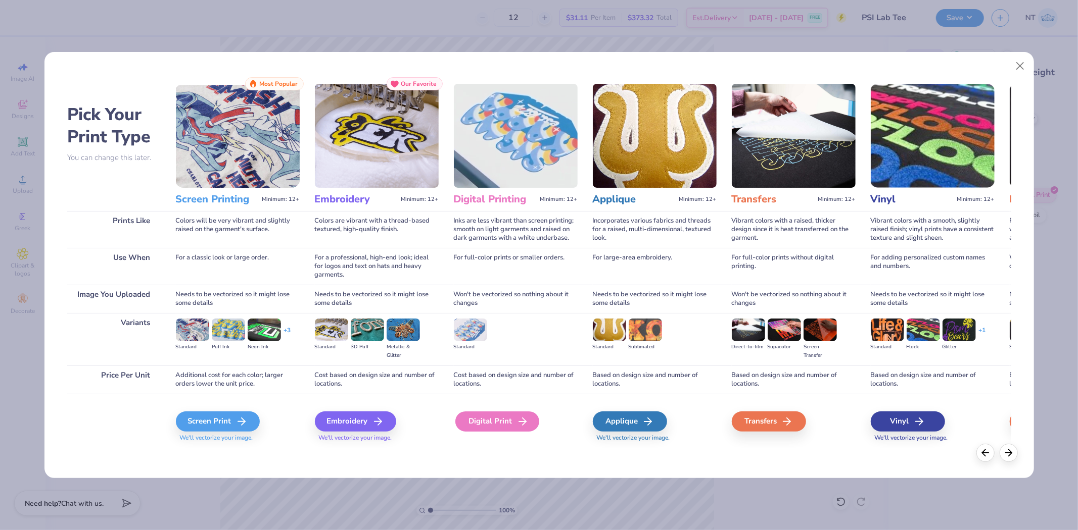
click at [514, 414] on div "Digital Print" at bounding box center [497, 422] width 84 height 20
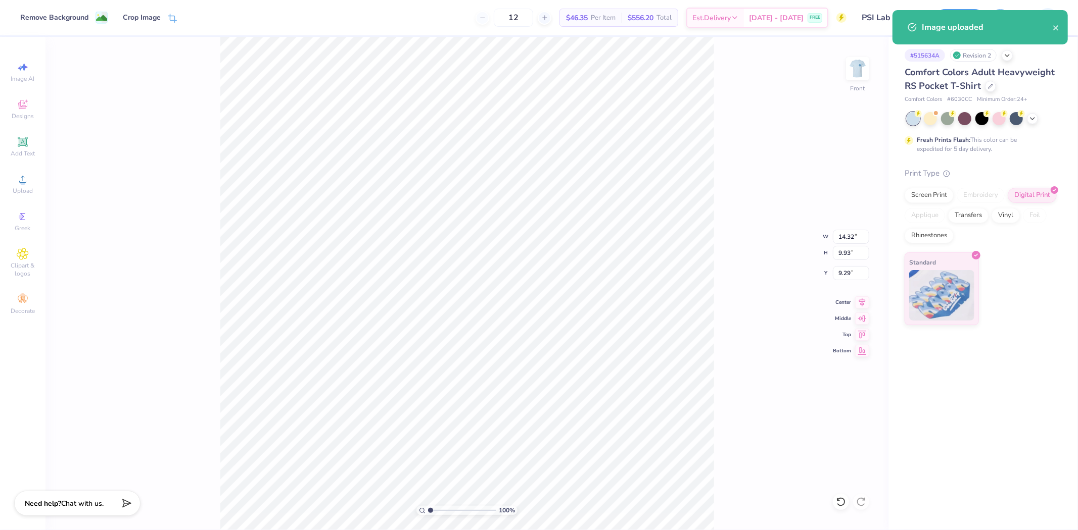
type input "9.71"
type input "6.73"
type input "12.48"
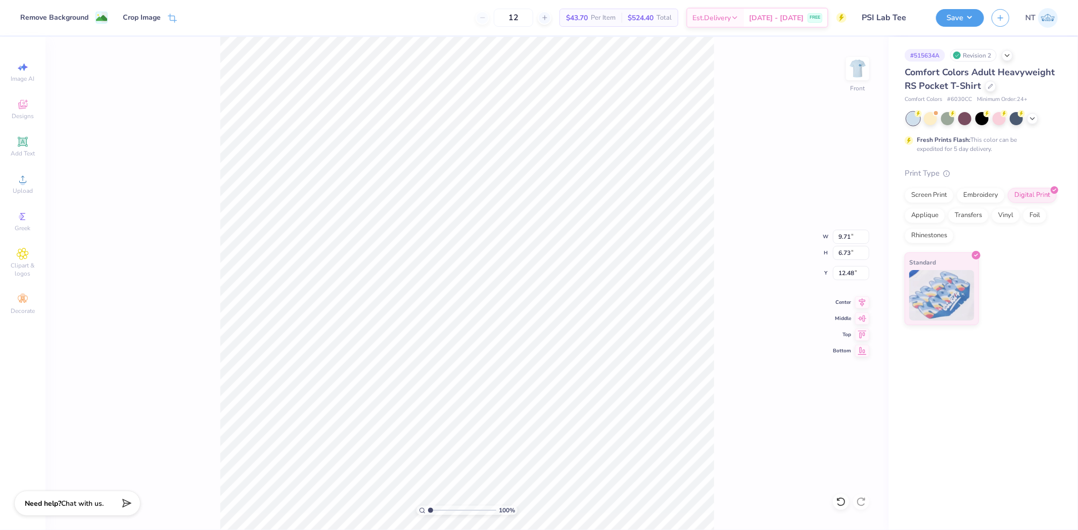
type input "5.36"
type input "2.09826609076066"
type input "5.38"
click at [27, 137] on icon at bounding box center [23, 142] width 12 height 12
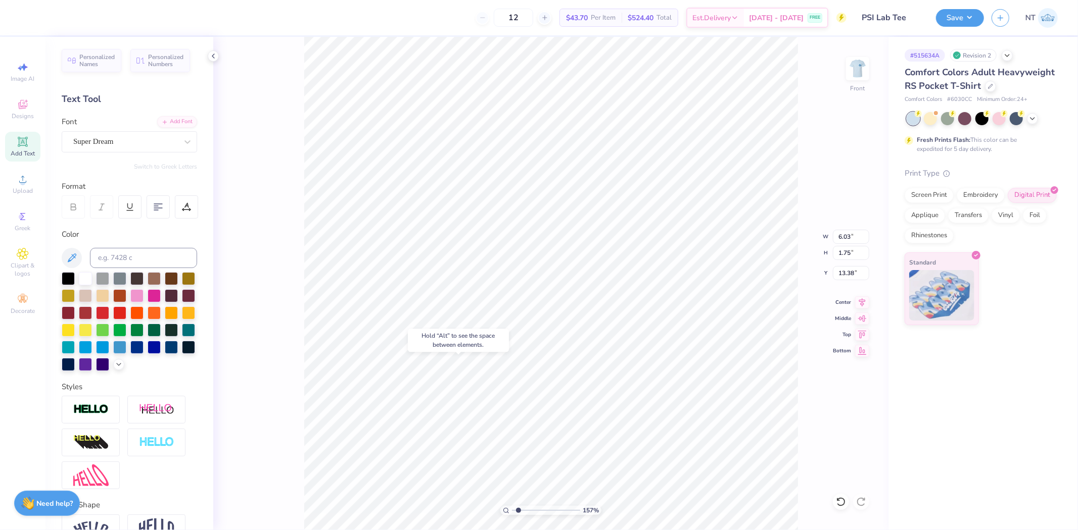
type input "1.56800915643098"
type input "13.12"
click at [119, 143] on div "Super Dream" at bounding box center [125, 142] width 106 height 16
click at [68, 278] on div at bounding box center [68, 277] width 13 height 13
click at [116, 144] on div "Super Dream" at bounding box center [125, 142] width 106 height 16
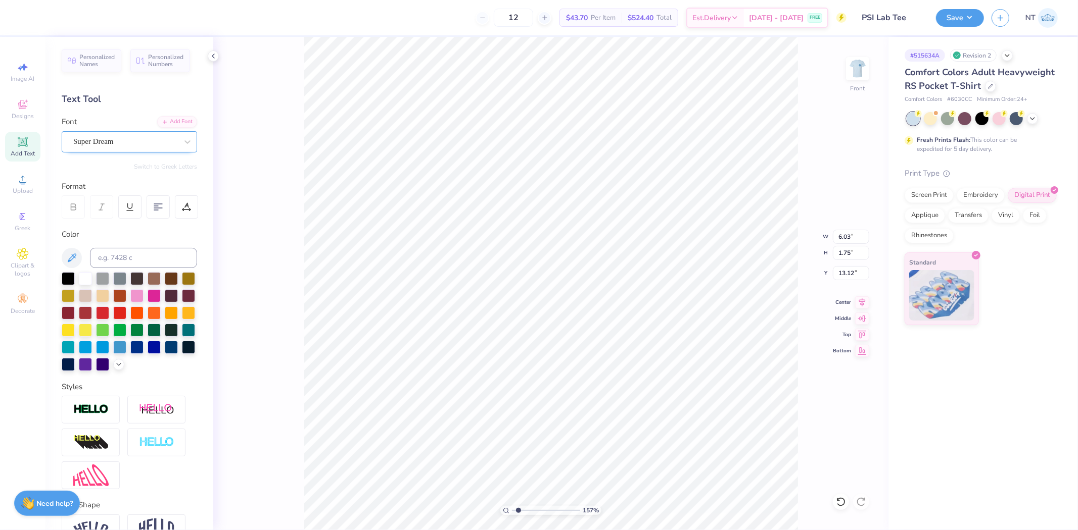
type input "1.56800915643098"
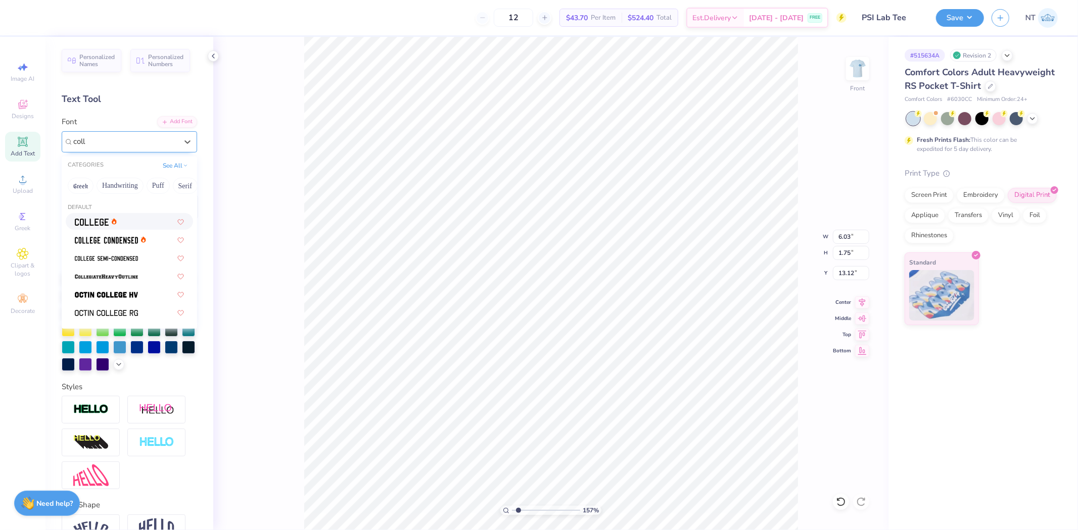
type input "colle"
type input "1.56800915643098"
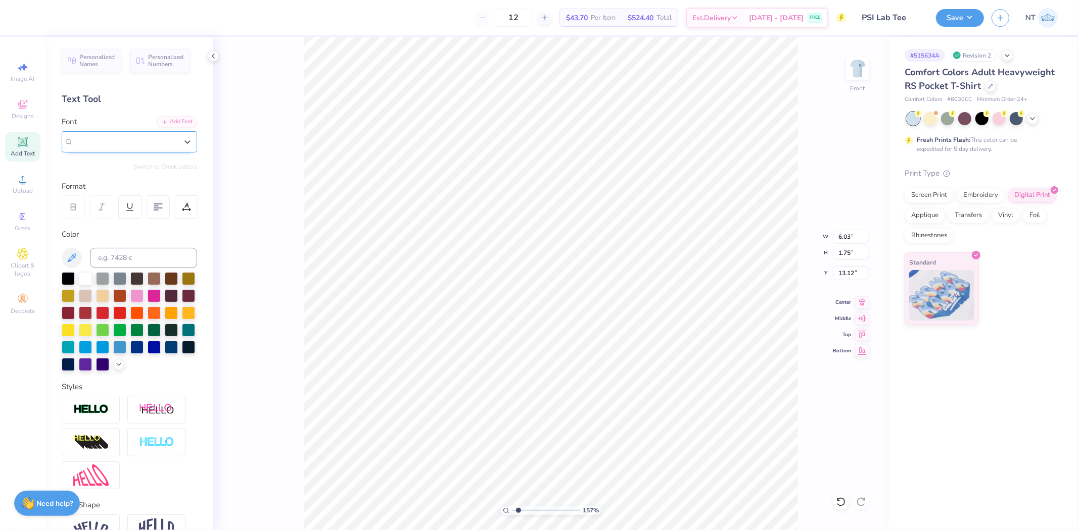
click at [116, 144] on div "Super Dream" at bounding box center [125, 142] width 106 height 16
click at [114, 144] on span "Super Dream" at bounding box center [93, 142] width 40 height 12
type input "1.56800915643098"
type input "vars"
type input "1.56800915643098"
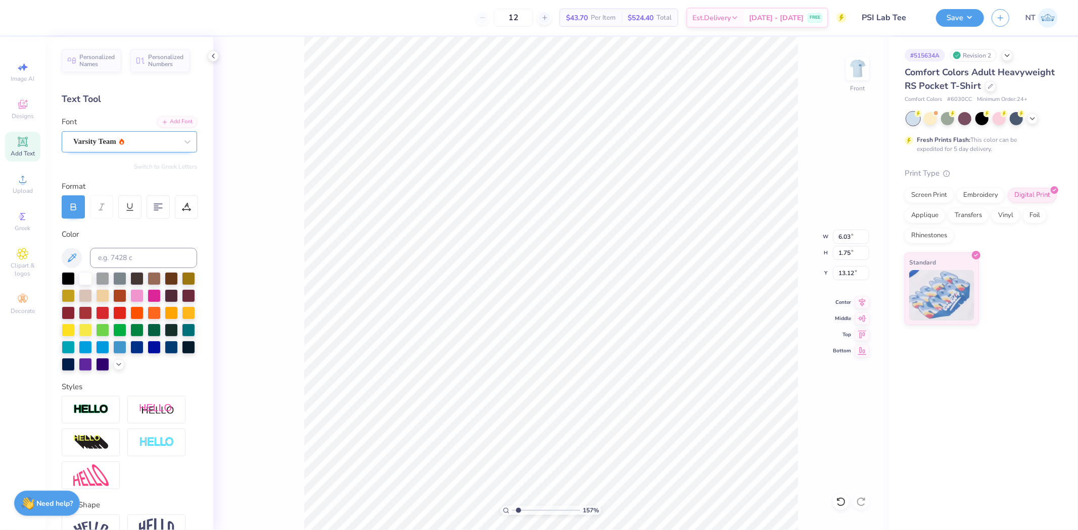
type input "1.56800915643098"
type input "5.98"
type input "1.74"
type input "1.56800915643098"
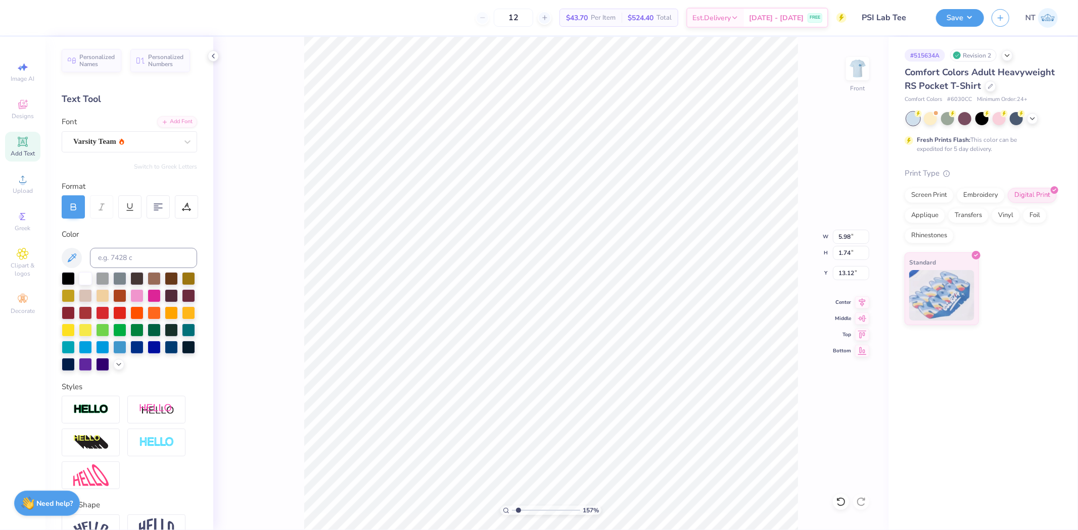
type textarea "P"
type input "1.56800915643098"
type textarea "PS"
type input "1.56800915643098"
type textarea "PSY"
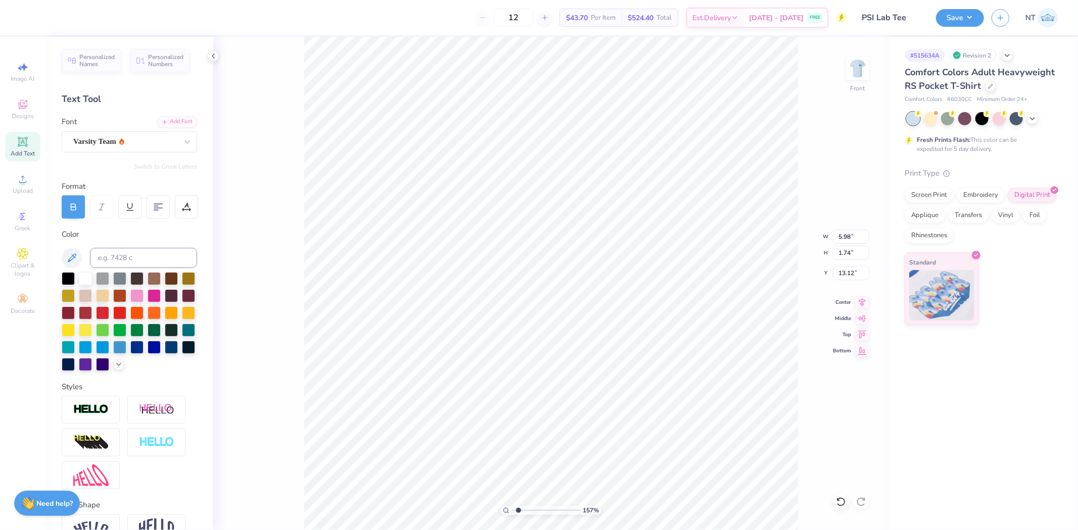
type input "1.56800915643098"
type textarea "PSYC"
type input "1.56800915643098"
type textarea "PSYCHI"
type input "1.56800915643098"
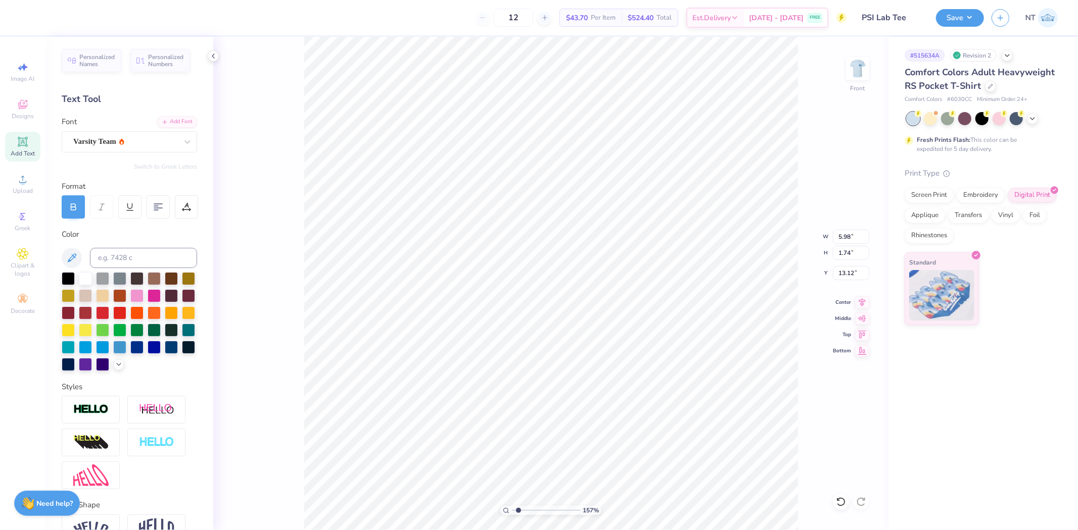
type textarea "PSYCHIO"
type input "1.56800915643098"
type textarea "PSYCHI"
type input "1.56800915643098"
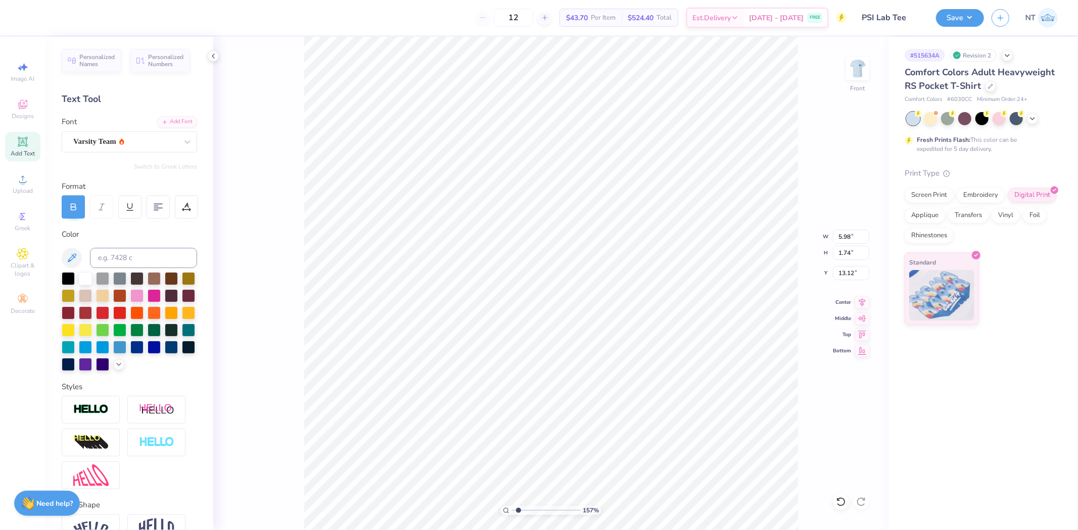
type textarea "PSYCH"
type input "1.56800915643098"
type textarea "PSYCHO"
type input "1.56800915643098"
type textarea "PSYCHOL"
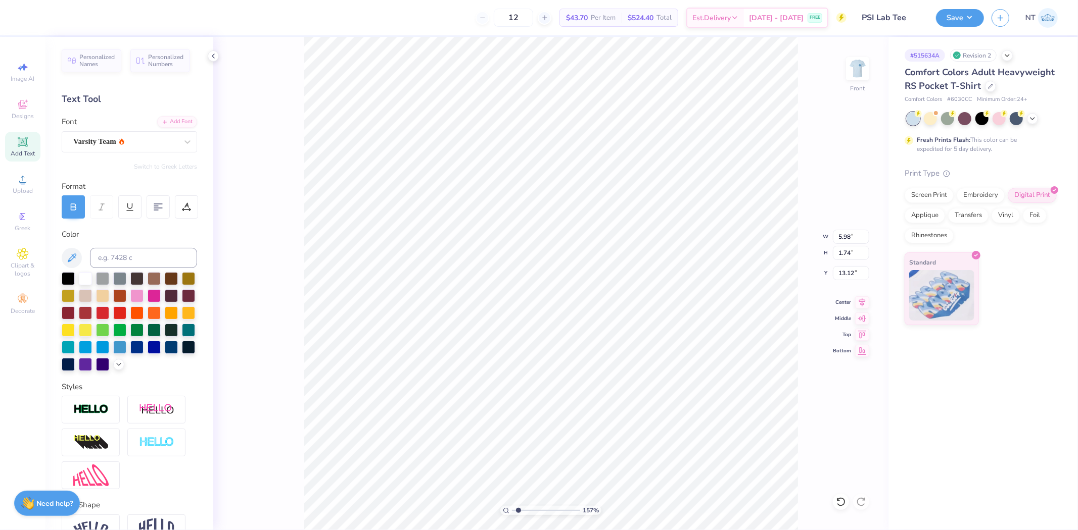
type input "1.56800915643098"
type textarea "PSYCHOLO"
type input "1.56800915643098"
type textarea "PSYCHOLOG"
type input "1.56800915643098"
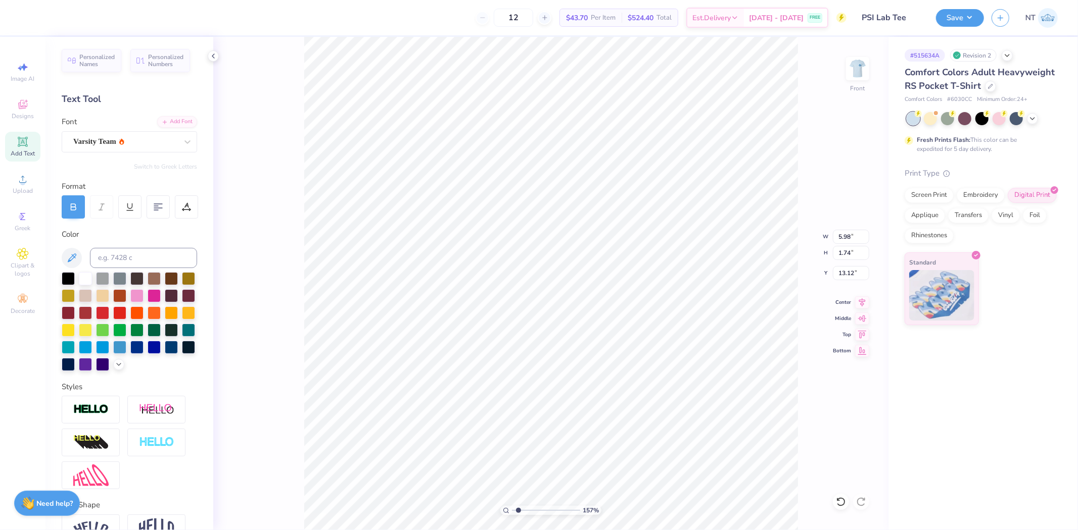
type textarea "PSYCHOLOGY"
type input "1.56800915643098"
type textarea "PSYCHOLOGY"
type input "1.56800915643098"
type textarea "PSYCHOLOGY O"
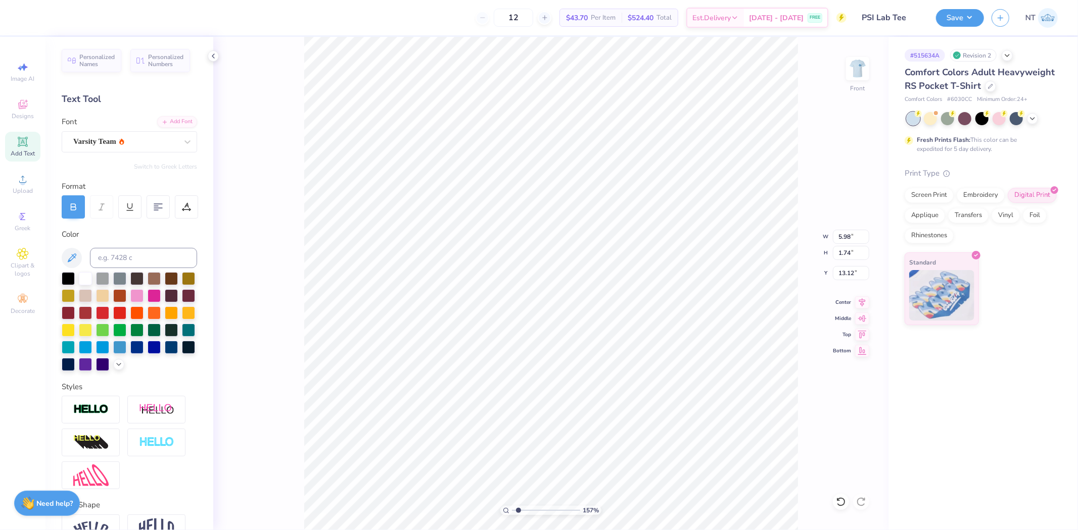
scroll to position [9, 4]
type input "1.56800915643098"
type textarea "PSYCHOLOGY OF"
type input "1.56800915643098"
type textarea "PSYCHOLOGY OF"
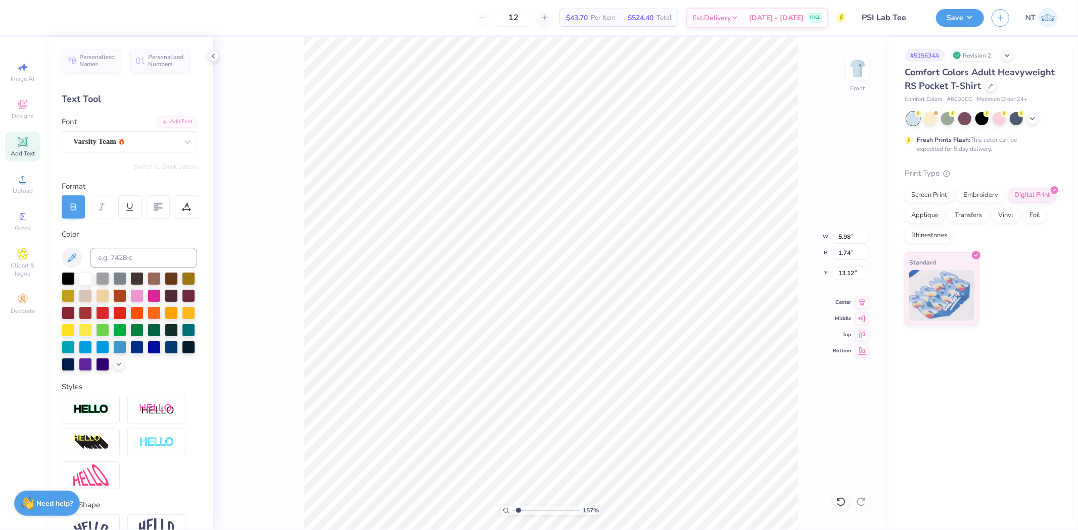
type input "1.56800915643098"
type textarea "PSYCHOLOGY OF S"
type input "1.56800915643098"
type textarea "PSYCHOLOGY OF SPO"
type input "1.56800915643098"
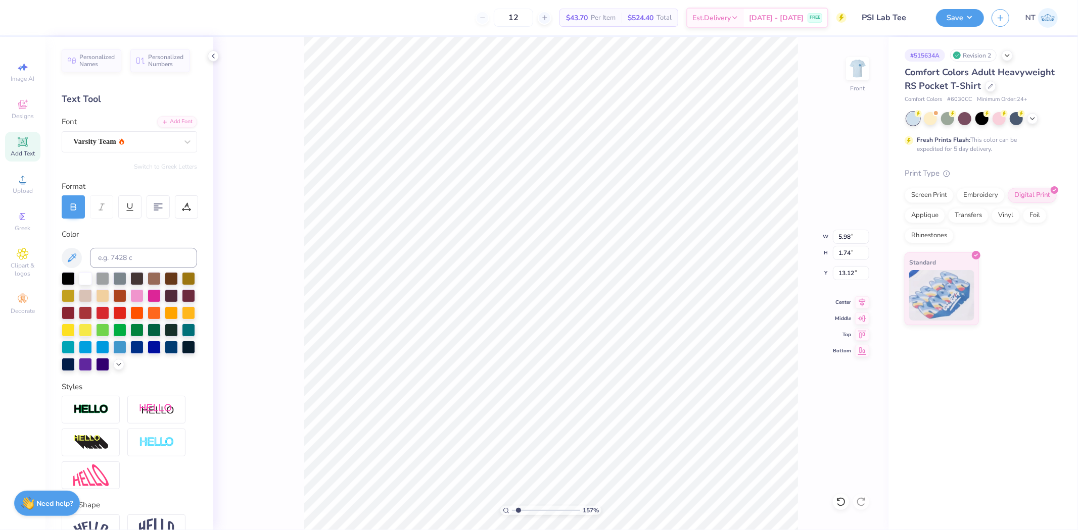
type textarea "PSYCHOLOGY OF SPOR"
type input "1.56800915643098"
type textarea "PSYCHOLOGY OF SPORT"
type input "1.56800915643098"
type textarea "PSYCHOLOGY OF SPORTS"
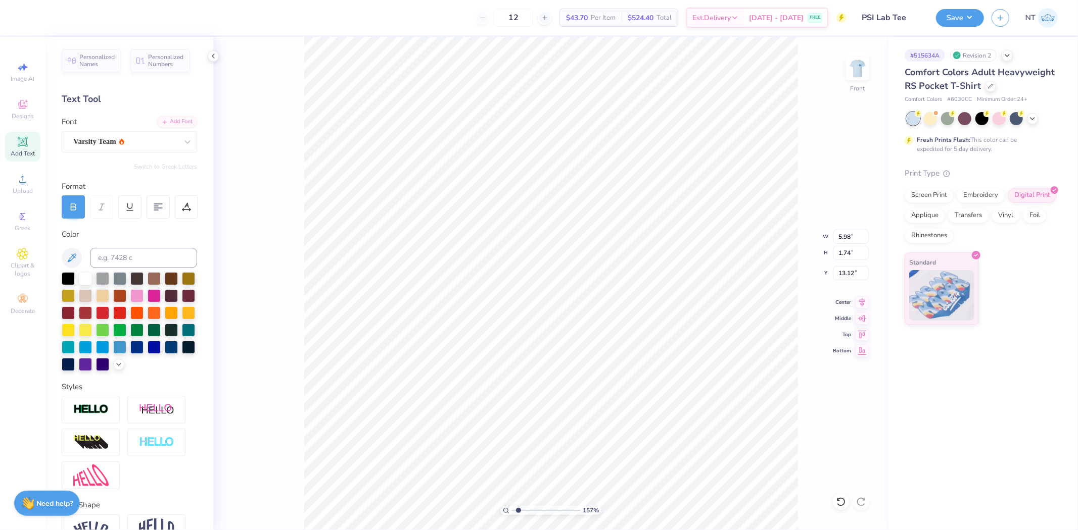
type input "1.56800915643098"
type textarea "PSYCHOLOGY OF SPORTS U"
type input "1.56800915643098"
type textarea "PSYCHOLOGY OF SPORTS UI"
type input "1.56800915643098"
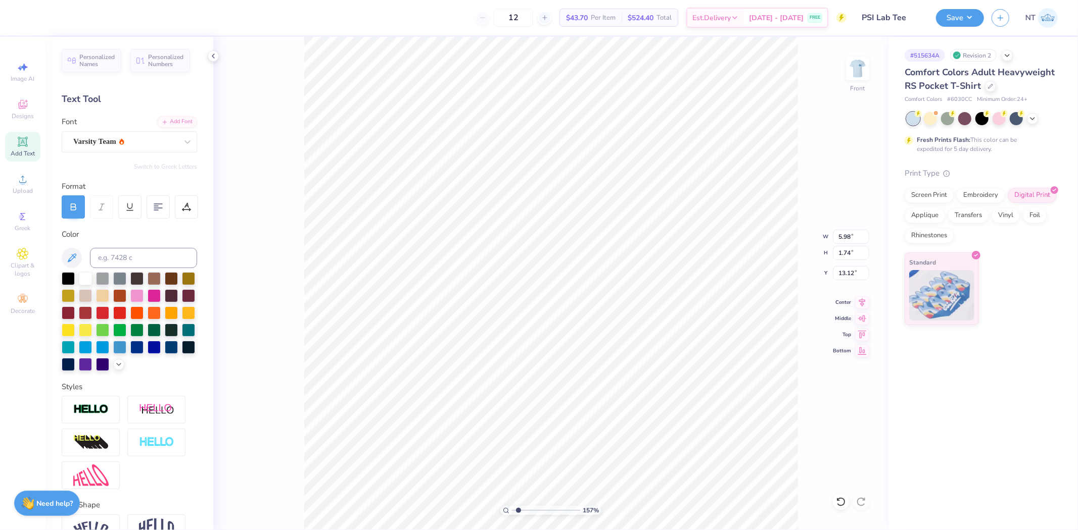
type textarea "PSYCHOLOGY OF SPORTS U"
type input "1.56800915643098"
type textarea "PSYCHOLOGY OF SPORTS UI"
type input "1.56800915643098"
type textarea "PSYCHOLOGY OF SPORTS UIN"
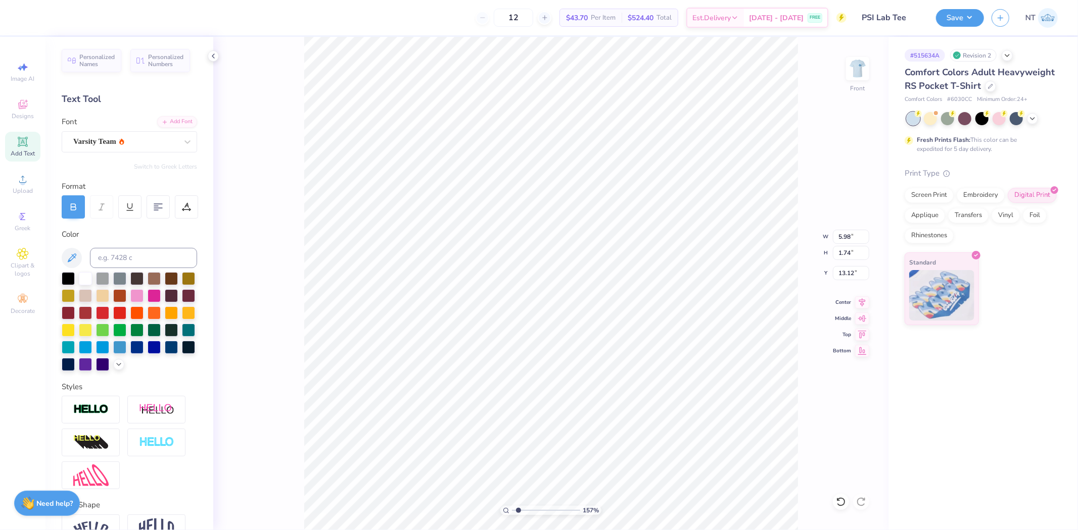
type input "1.56800915643098"
type textarea "PSYCHOLOGY OF SPORTS UINJU"
type input "1.56800915643098"
type textarea "PSYCHOLOGY OF SPORTS UINJUJ"
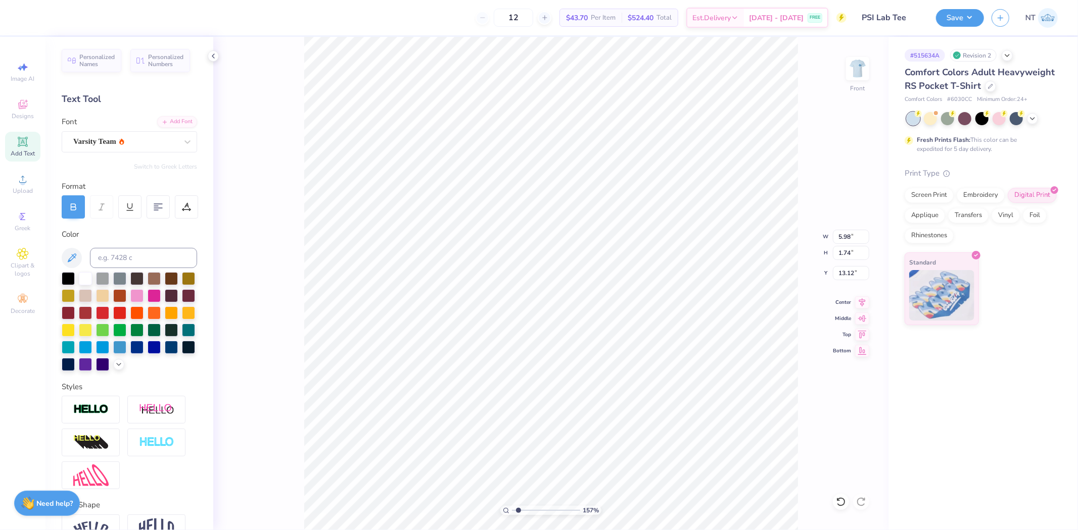
type input "1.56800915643098"
type textarea "PSYCHOLOGY OF SPORTS UINJU"
type input "1.56800915643098"
type textarea "PSYCHOLOGY OF SPORTS UINJUU"
type input "1.56800915643098"
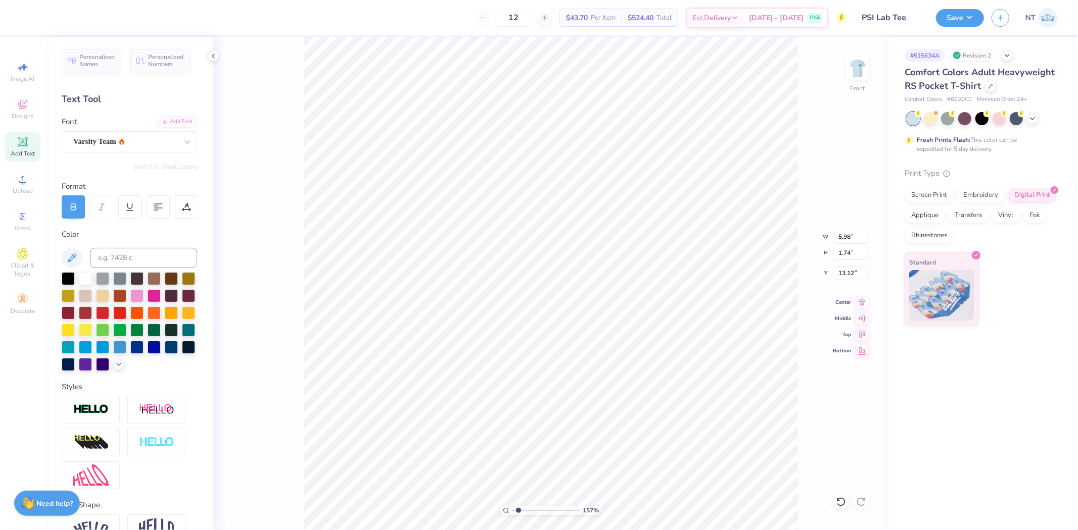
type textarea "PSYCHOLOGY OF SPORTS UINJUUR"
type input "1.56800915643098"
type textarea "PSYCHOLOGY OF SPORTS UINJUURY"
type input "1.56800915643098"
type textarea "PSYCHOLOGY OF SPORTS UINJUURY"
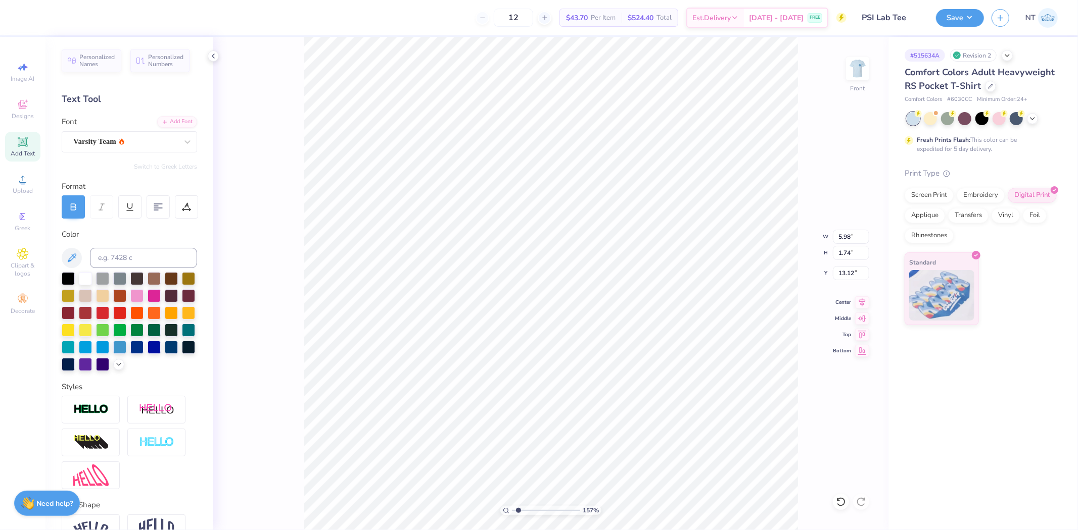
type input "1.56800915643098"
type textarea "PSYCHOLOGY OF SPORTS UINJUURY CL"
type input "1.56800915643098"
type textarea "PSYCHOLOGY OF SPORTS UINJUURY CLU"
type input "1.56800915643098"
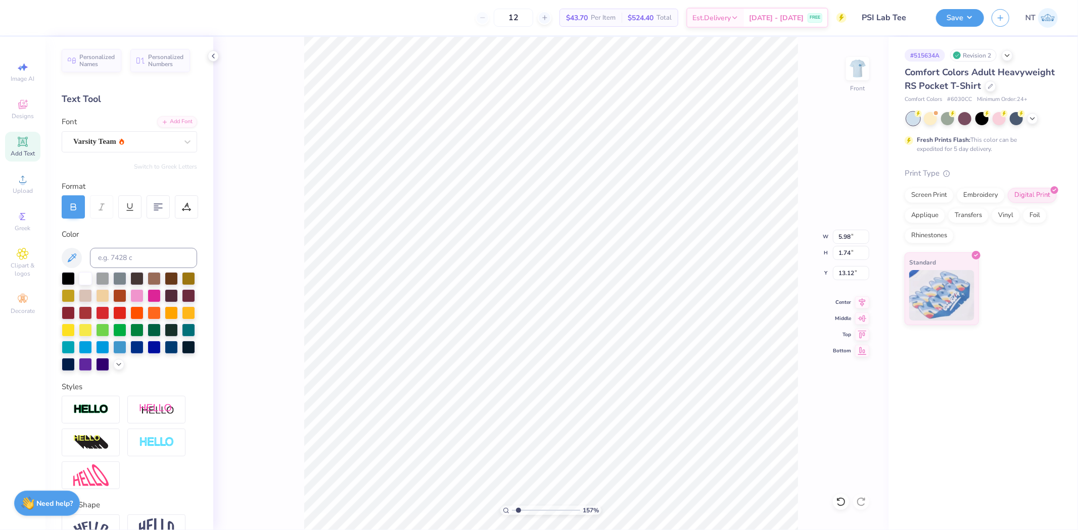
type textarea "PSYCHOLOGY OF SPORTS UINJUURY CLUB"
type input "1.56800915643098"
type input "14.32"
type input "0.55"
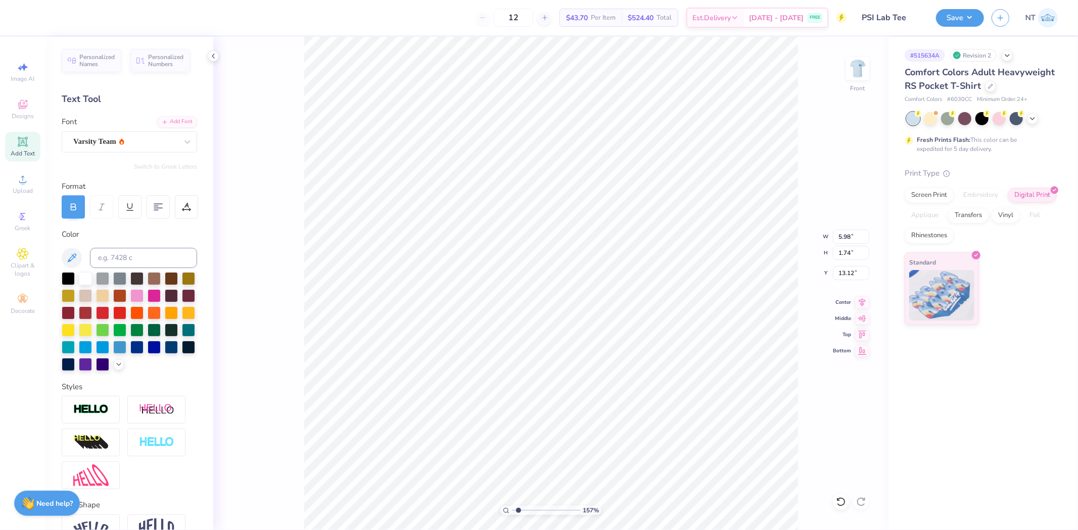
type input "13.71"
type input "1.56800915643098"
type textarea "PSYCHOLOGY OF SPORTS INJUURY CLUB"
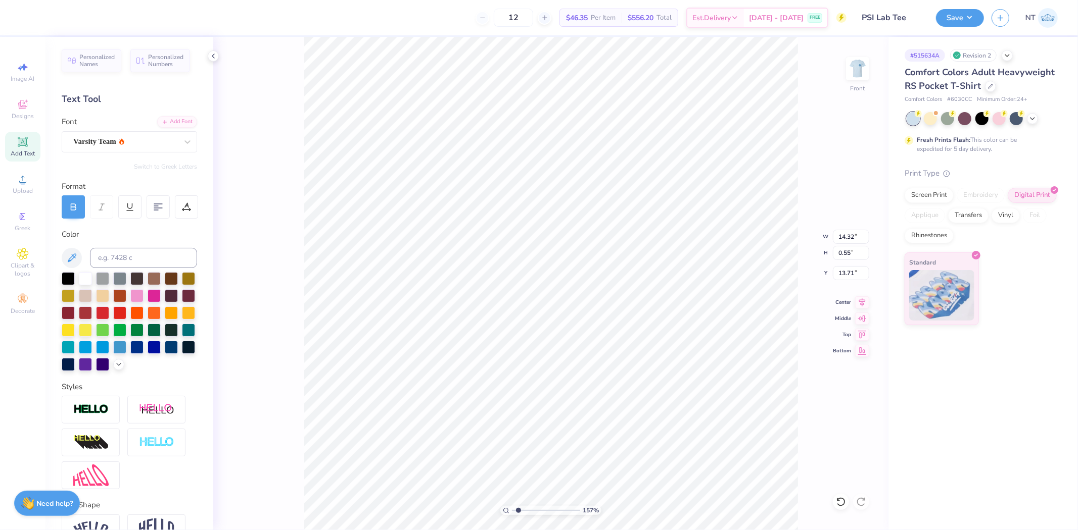
type input "1.56800915643098"
type textarea "PSYCHOLOGY OF SPORTS INJURY CLUB"
type input "1.56800915643098"
type input "13.34"
type input "1.56800915643098"
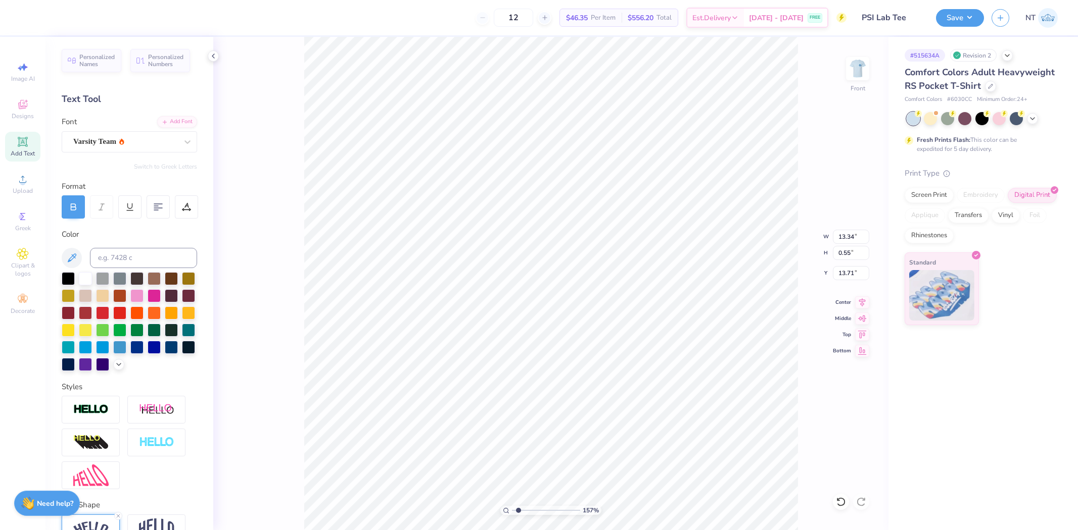
type input "14.08"
type input "2.50"
type input "12.74"
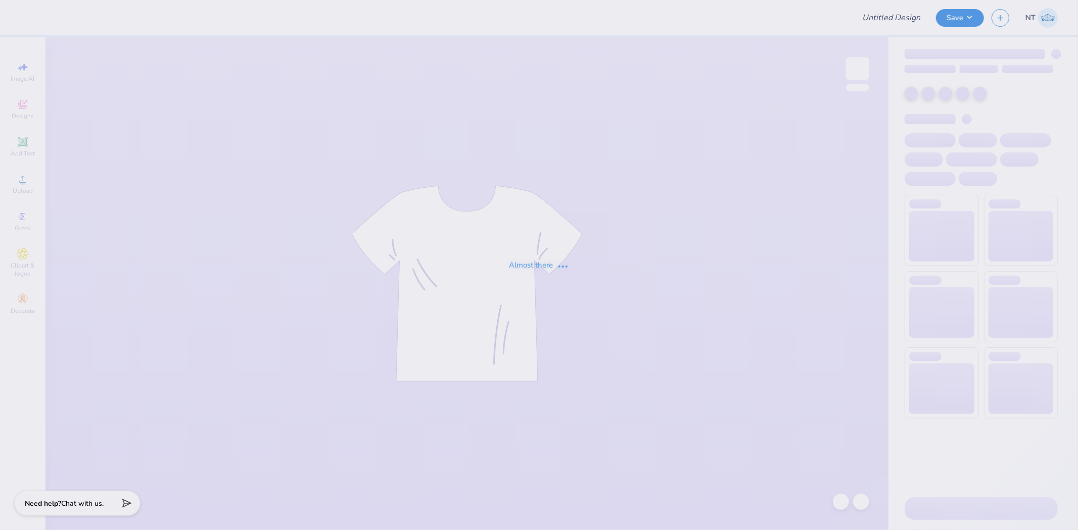
type input "[GEOGRAPHIC_DATA][US_STATE] at [GEOGRAPHIC_DATA] : [PERSON_NAME]"
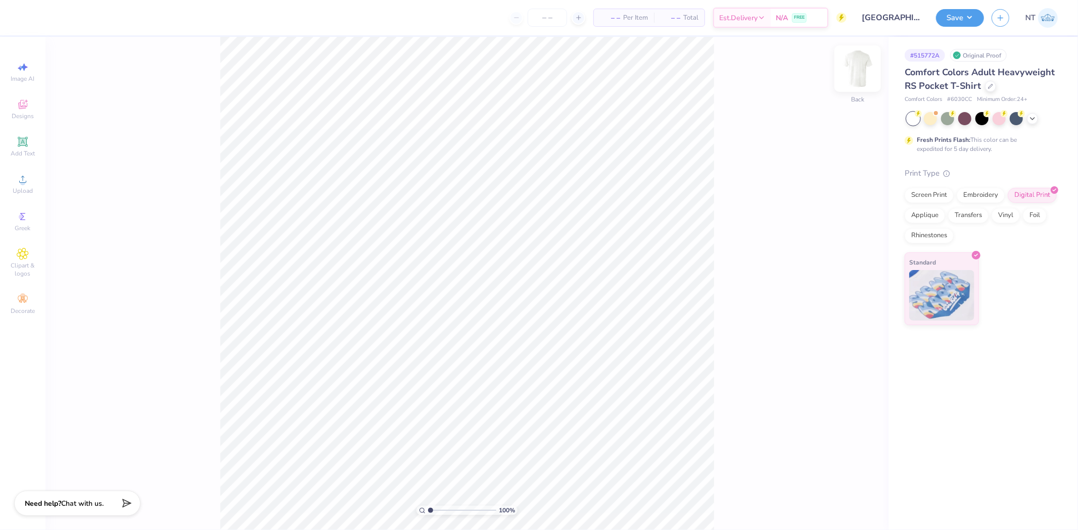
click at [856, 72] on img at bounding box center [857, 69] width 40 height 40
click at [14, 189] on span "Upload" at bounding box center [23, 191] width 20 height 8
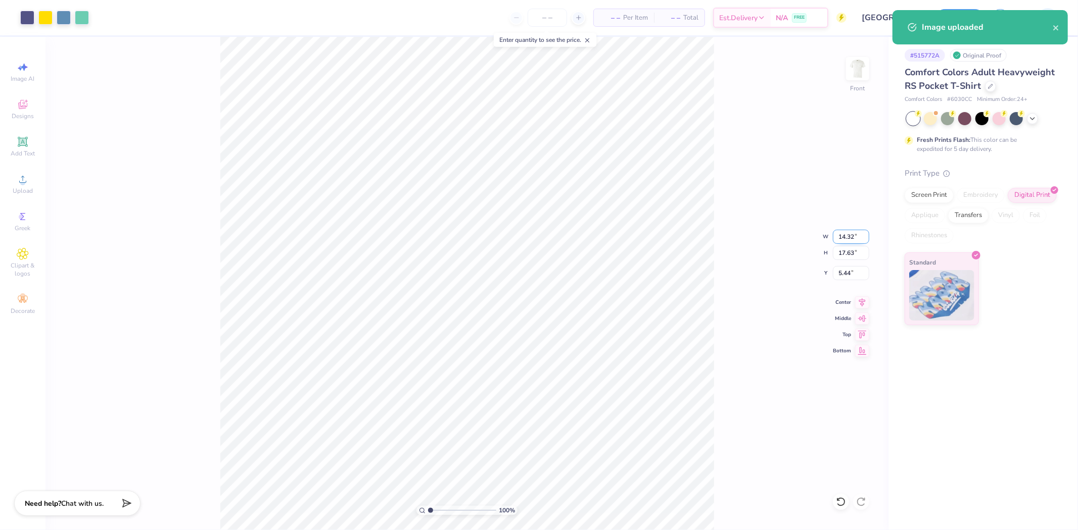
click at [840, 241] on input "14.32" at bounding box center [851, 237] width 36 height 14
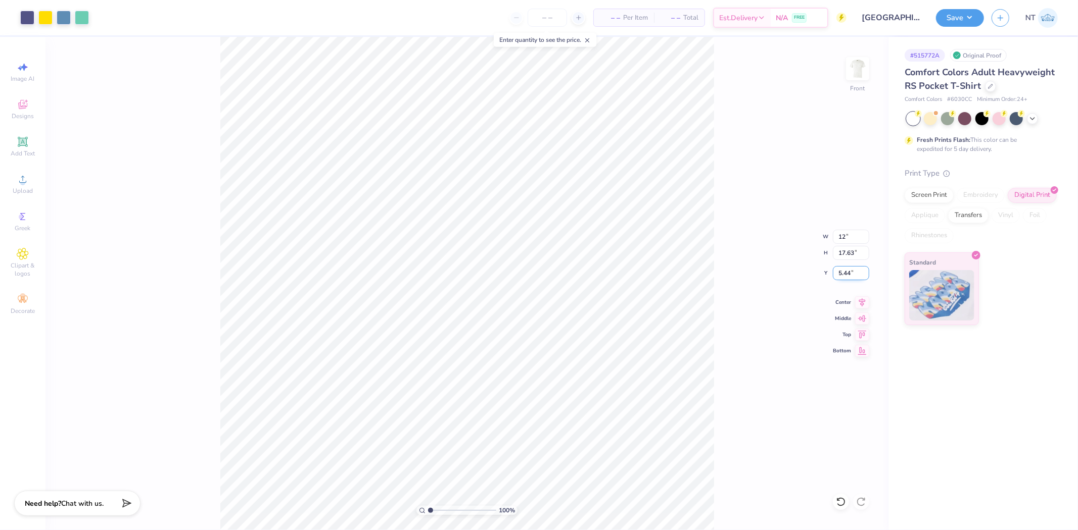
click at [839, 271] on input "5.44" at bounding box center [851, 273] width 36 height 14
type input "12.00"
type input "14.77"
click at [842, 275] on input "6.863" at bounding box center [851, 273] width 36 height 14
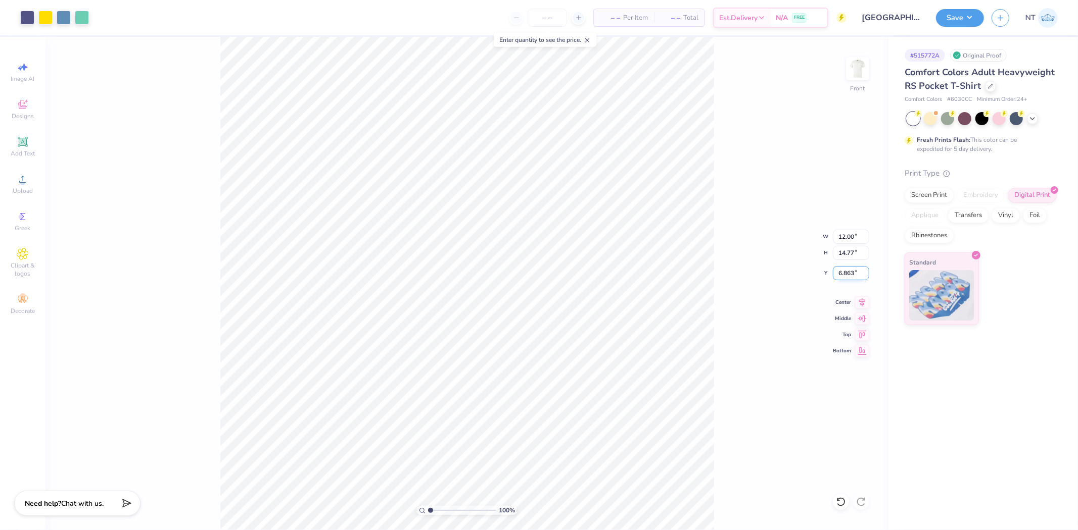
click at [842, 275] on input "6.863" at bounding box center [851, 273] width 36 height 14
type input "3.00"
click at [725, 324] on div "100 % Front W 12.00 12.00 " H 14.77 14.77 " Y 3.00 3.00 " Center Middle Top Bot…" at bounding box center [466, 284] width 843 height 494
click at [761, 254] on div "100 % Front W 12.00 12.00 " H 14.77 14.77 " Y 3.00 3.00 " Center Middle Top Bot…" at bounding box center [466, 284] width 843 height 494
type input "1"
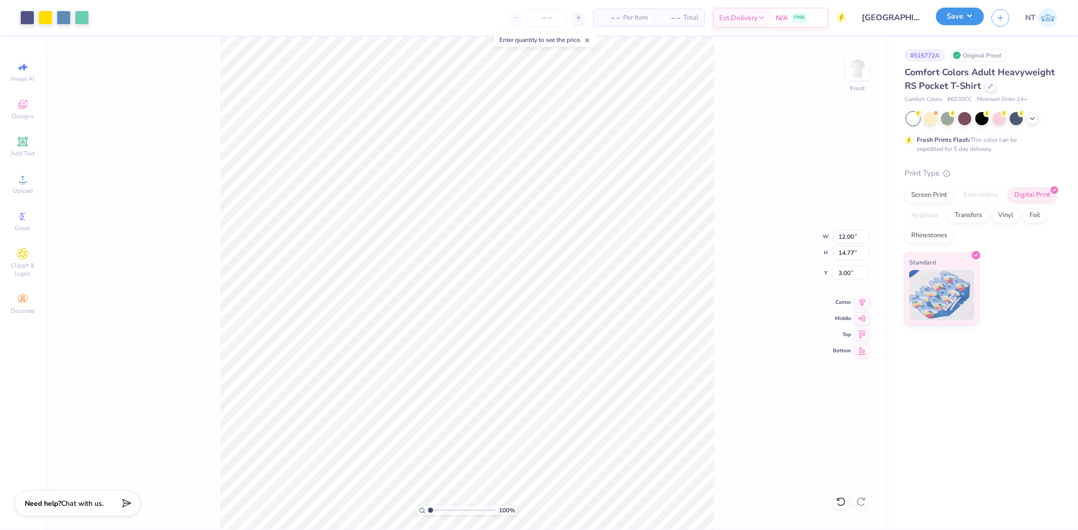
click at [960, 18] on button "Save" at bounding box center [960, 17] width 48 height 18
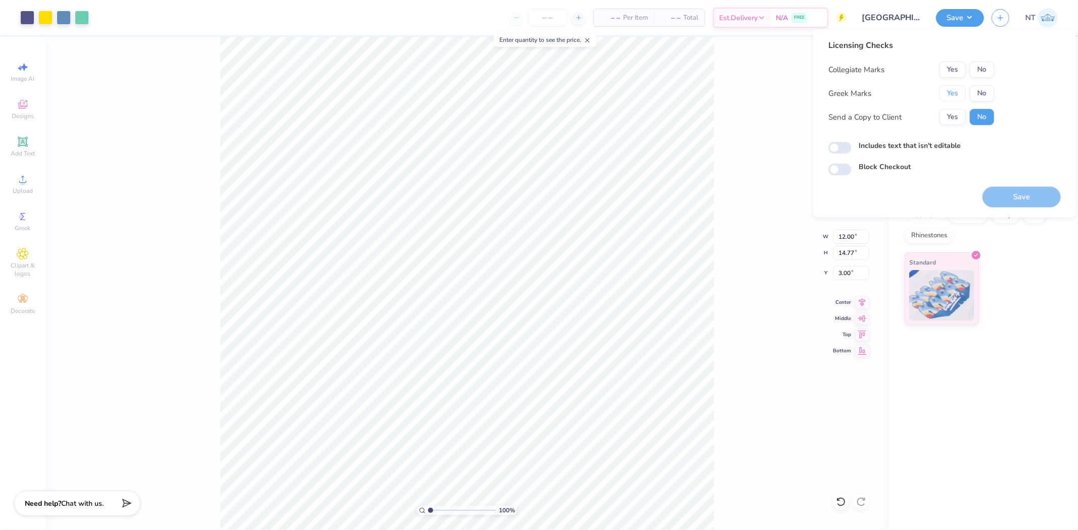
drag, startPoint x: 947, startPoint y: 92, endPoint x: 968, endPoint y: 78, distance: 25.2
click at [947, 91] on button "Yes" at bounding box center [952, 93] width 26 height 16
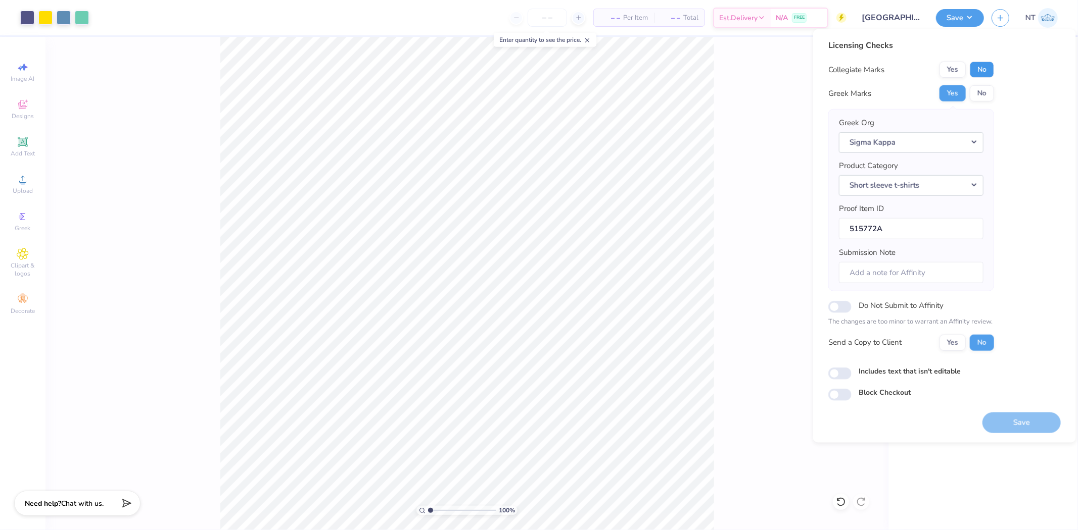
click at [986, 63] on button "No" at bounding box center [982, 70] width 24 height 16
click at [923, 368] on label "Includes text that isn't editable" at bounding box center [909, 371] width 102 height 11
click at [851, 368] on input "Includes text that isn't editable" at bounding box center [839, 374] width 23 height 12
checkbox input "true"
click at [1001, 415] on button "Save" at bounding box center [1021, 422] width 78 height 21
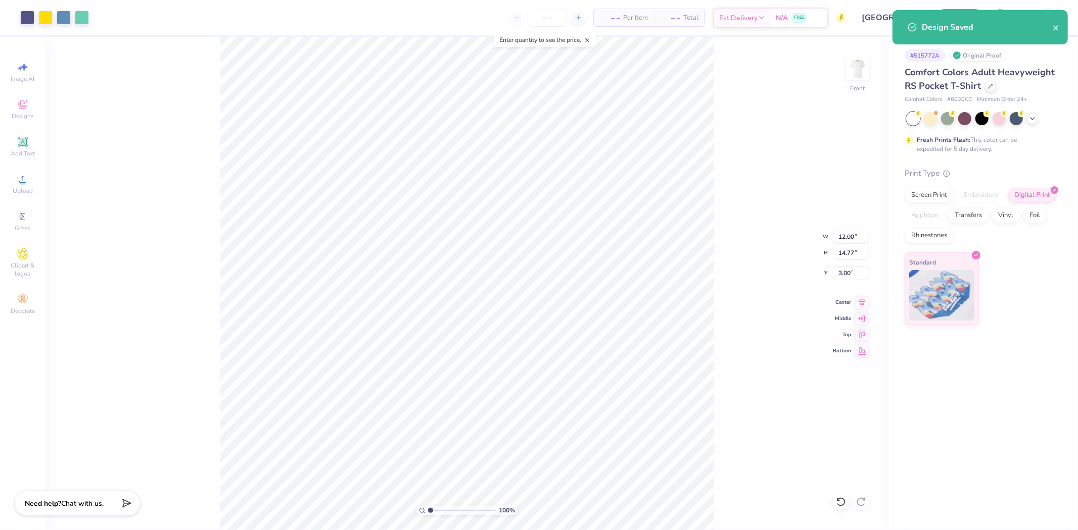
click at [724, 179] on div "100 % Front W 12.00 12.00 " H 14.77 14.77 " Y 3.00 3.00 " Center Middle Top Bot…" at bounding box center [466, 284] width 843 height 494
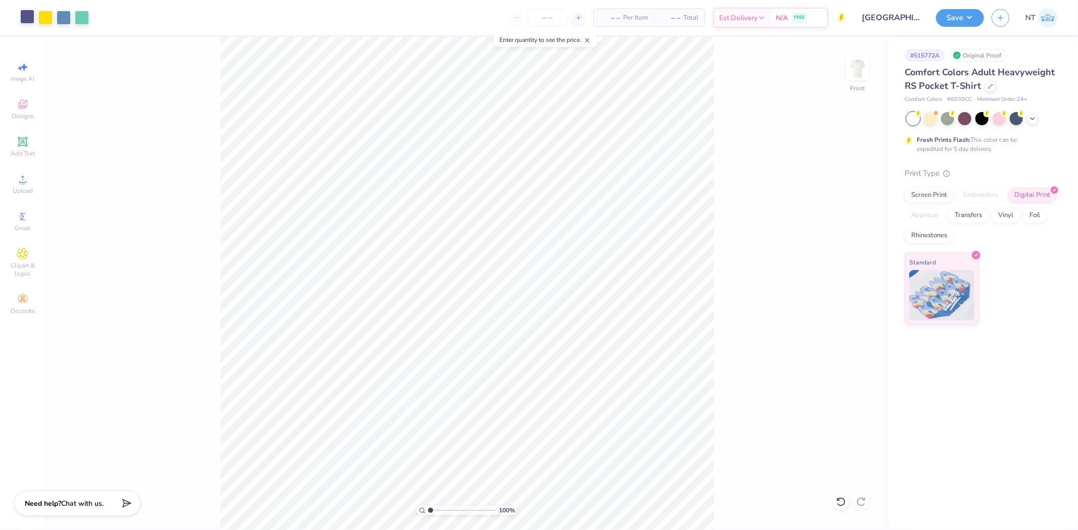
click at [23, 24] on div at bounding box center [27, 17] width 14 height 14
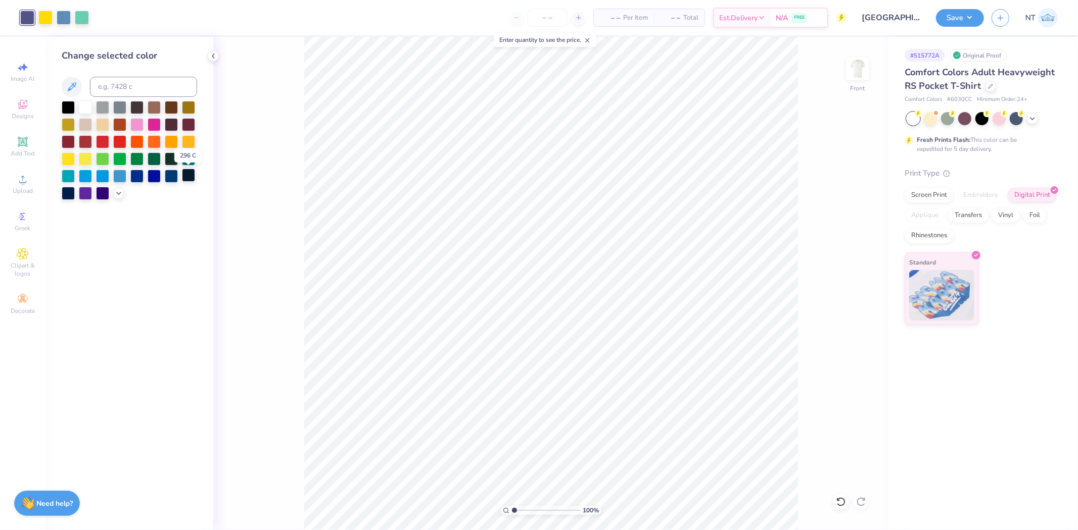
click at [188, 178] on div at bounding box center [188, 175] width 13 height 13
click at [66, 18] on div at bounding box center [64, 17] width 14 height 14
click at [69, 191] on div at bounding box center [68, 192] width 13 height 13
click at [841, 501] on icon at bounding box center [841, 502] width 10 height 10
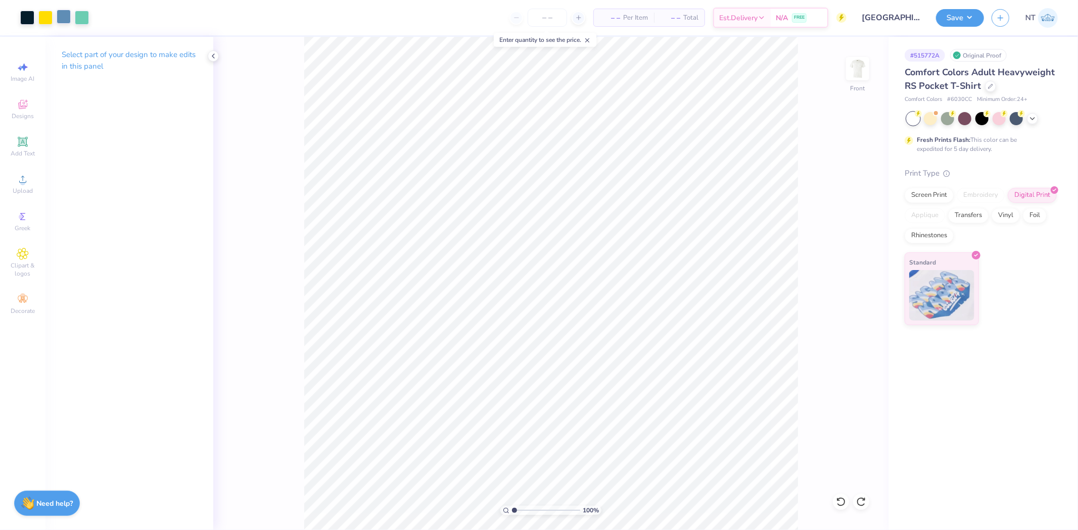
click at [66, 21] on div at bounding box center [64, 17] width 14 height 14
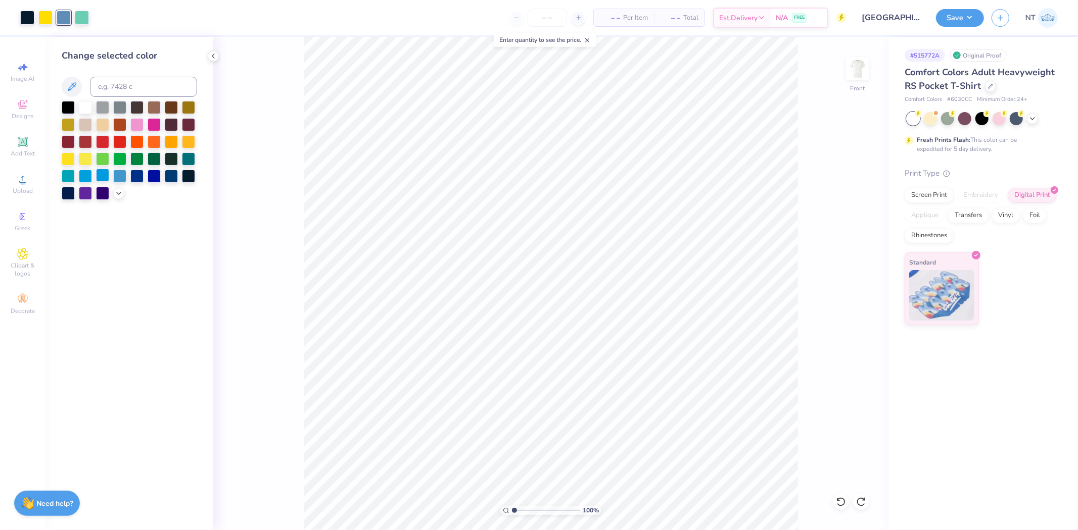
click at [104, 178] on div at bounding box center [102, 175] width 13 height 13
click at [843, 501] on icon at bounding box center [841, 502] width 10 height 10
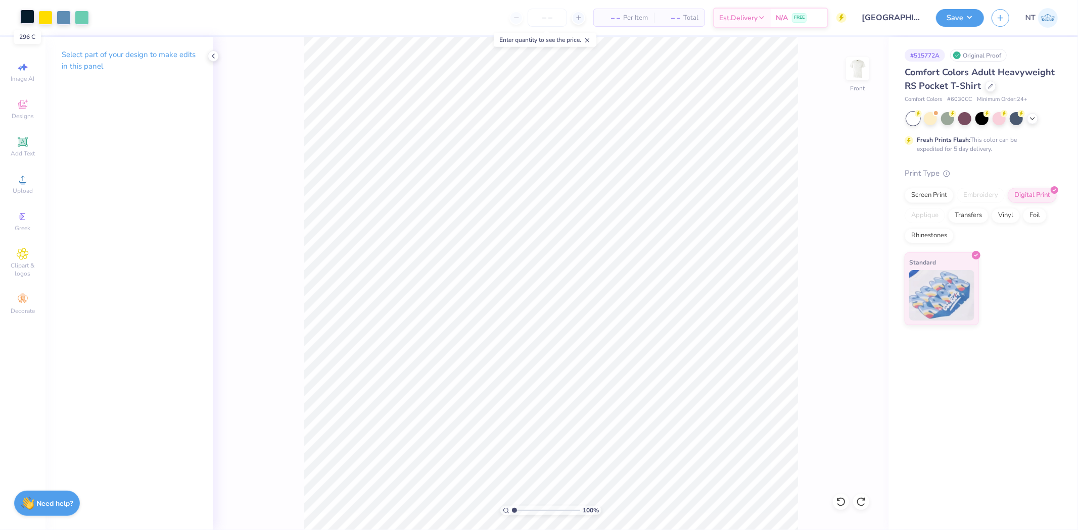
click at [26, 19] on div at bounding box center [27, 17] width 14 height 14
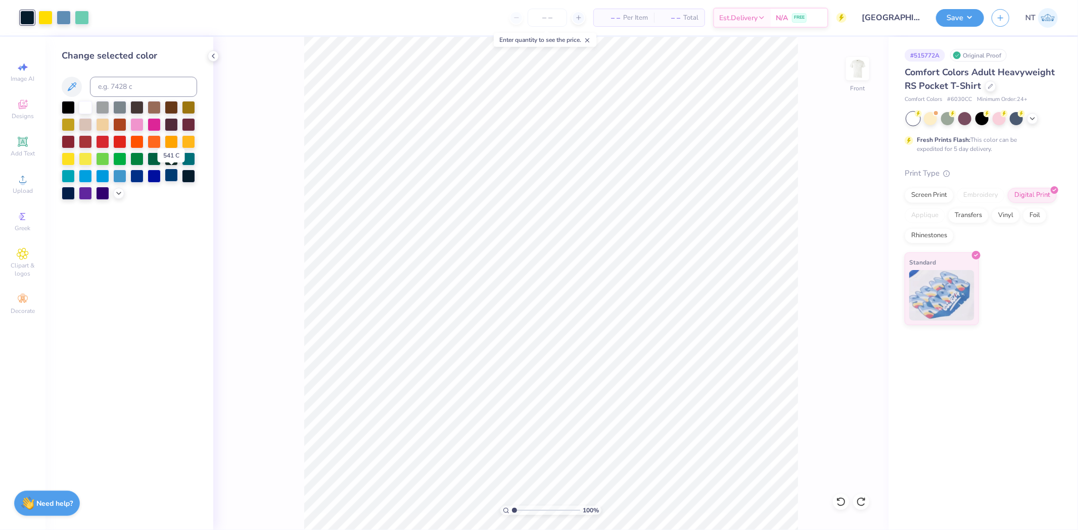
click at [171, 176] on div at bounding box center [171, 175] width 13 height 13
click at [73, 23] on div at bounding box center [54, 18] width 69 height 14
click at [66, 21] on div at bounding box center [64, 17] width 14 height 14
click at [118, 173] on div at bounding box center [119, 175] width 13 height 13
type input "1"
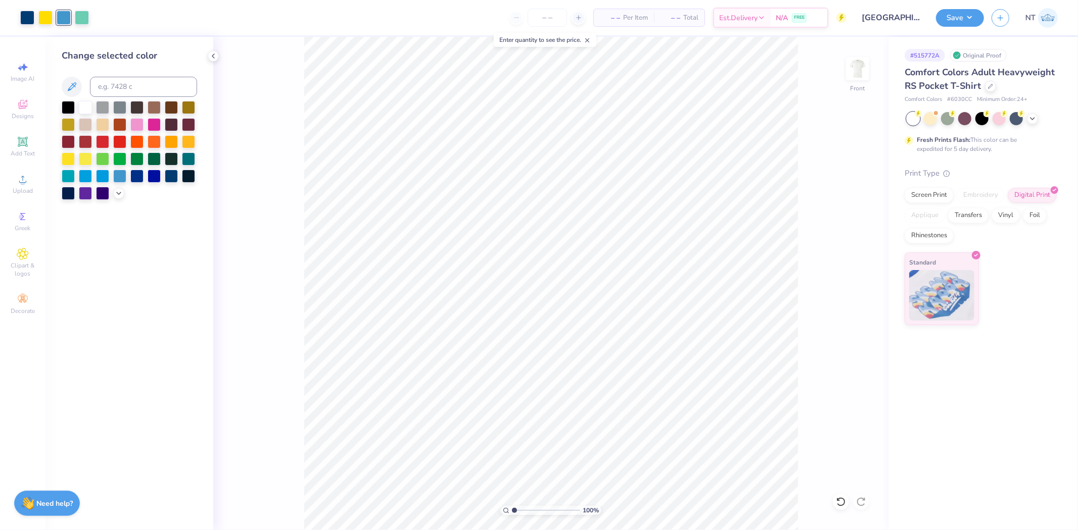
click at [807, 469] on div "100 % Front" at bounding box center [550, 284] width 675 height 494
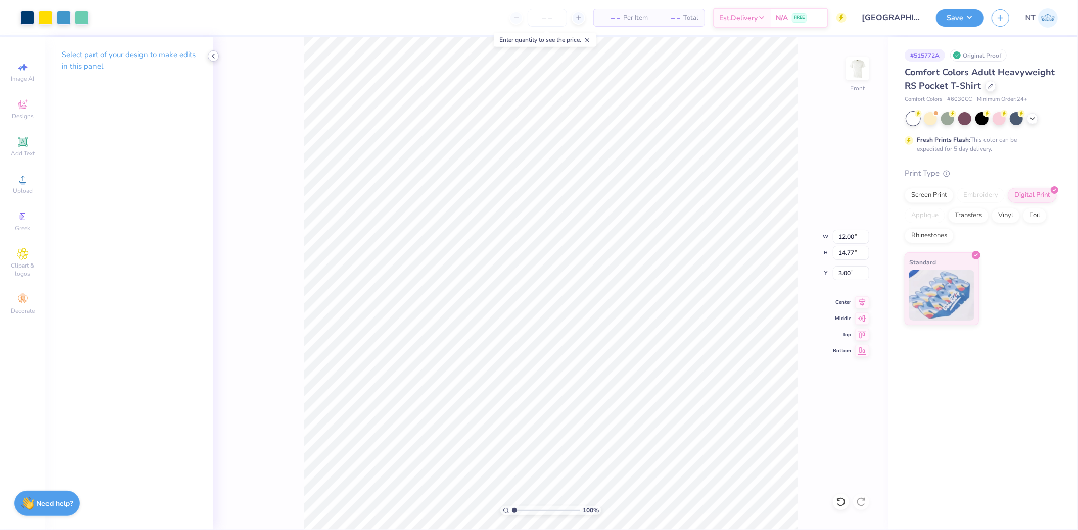
click at [212, 56] on polyline at bounding box center [213, 56] width 2 height 4
click at [714, 485] on div "100 % Front" at bounding box center [466, 284] width 843 height 494
click at [976, 29] on div "Save NT" at bounding box center [1007, 17] width 142 height 35
click at [974, 26] on div "Save" at bounding box center [960, 18] width 48 height 18
click at [962, 22] on button "Save" at bounding box center [960, 17] width 48 height 18
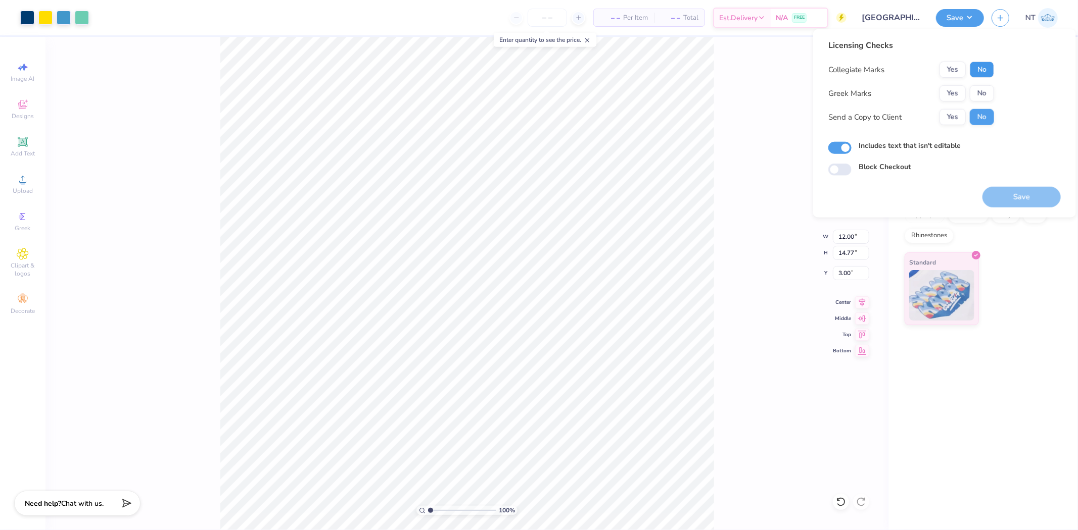
click at [987, 69] on button "No" at bounding box center [982, 70] width 24 height 16
click at [956, 87] on button "Yes" at bounding box center [952, 93] width 26 height 16
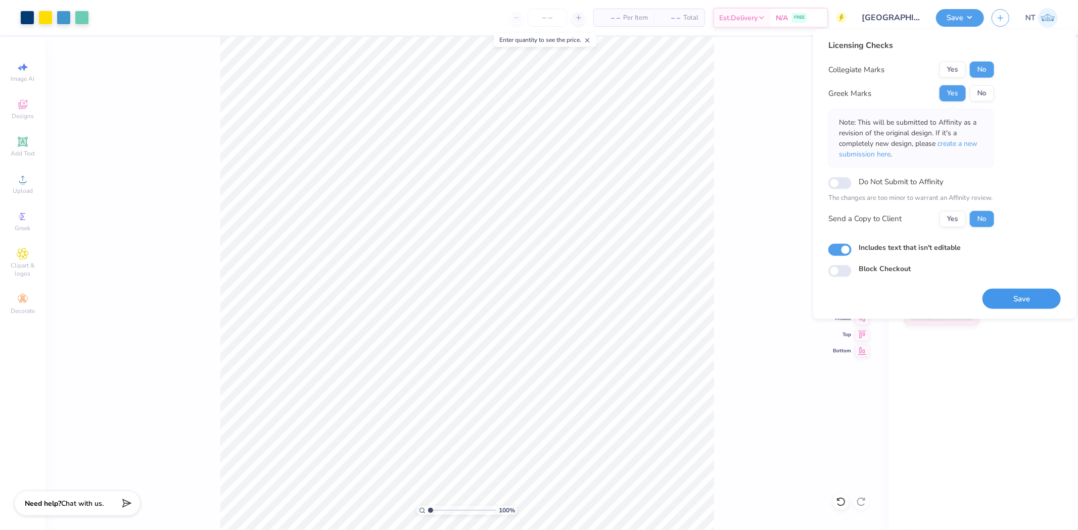
click at [1002, 305] on button "Save" at bounding box center [1021, 298] width 78 height 21
